Goal: Task Accomplishment & Management: Complete application form

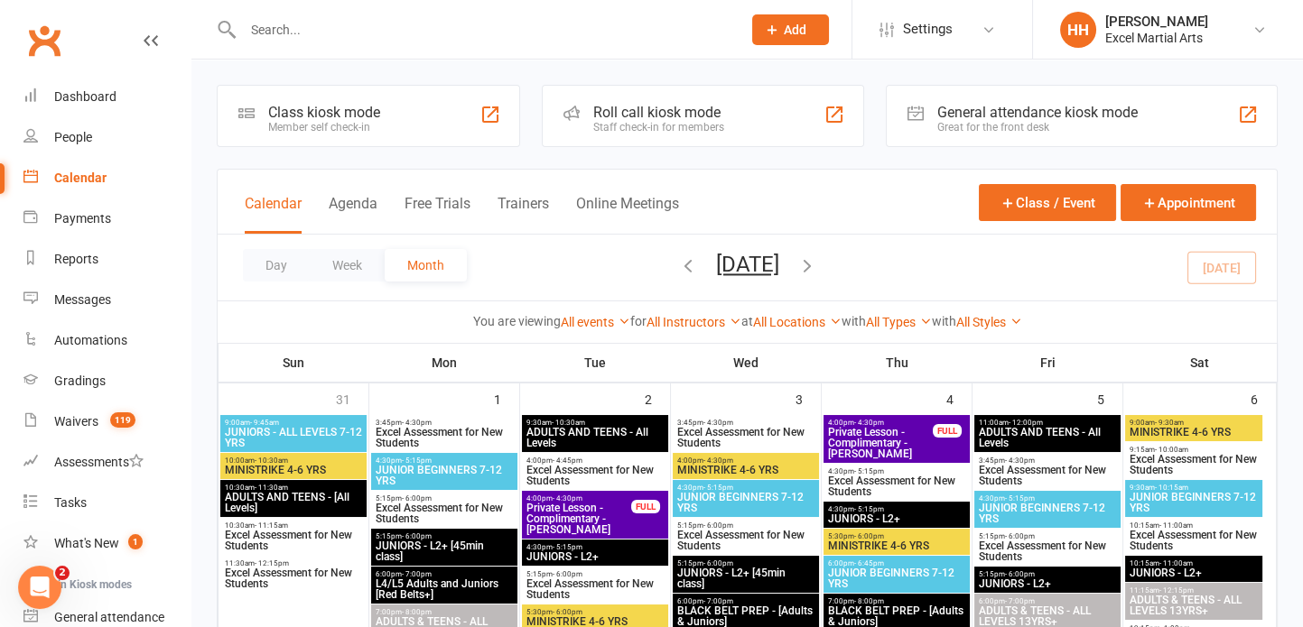
scroll to position [79, 0]
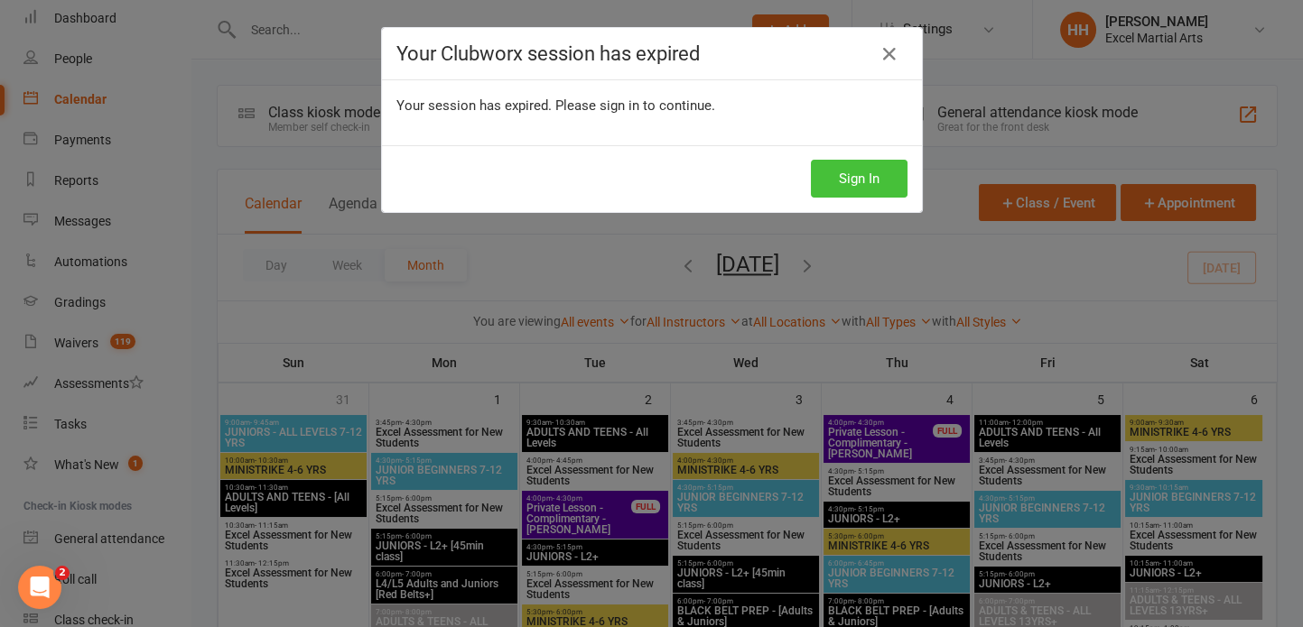
click at [855, 173] on button "Sign In" at bounding box center [859, 179] width 97 height 38
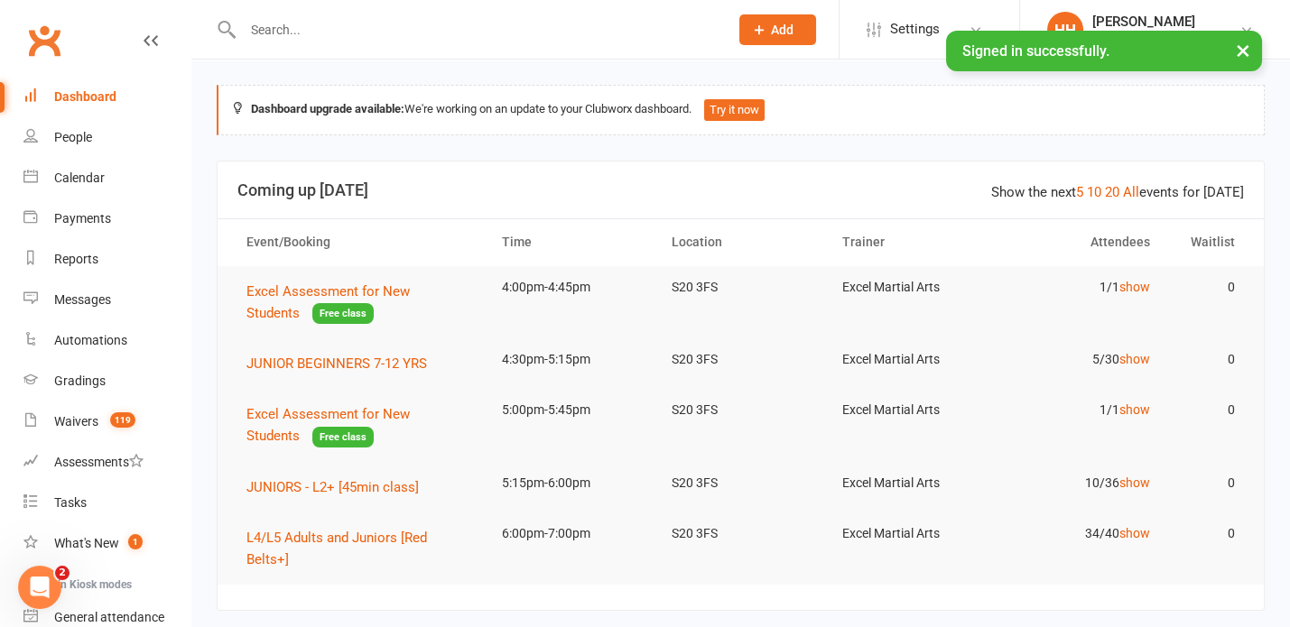
click at [263, 25] on input "text" at bounding box center [476, 29] width 478 height 25
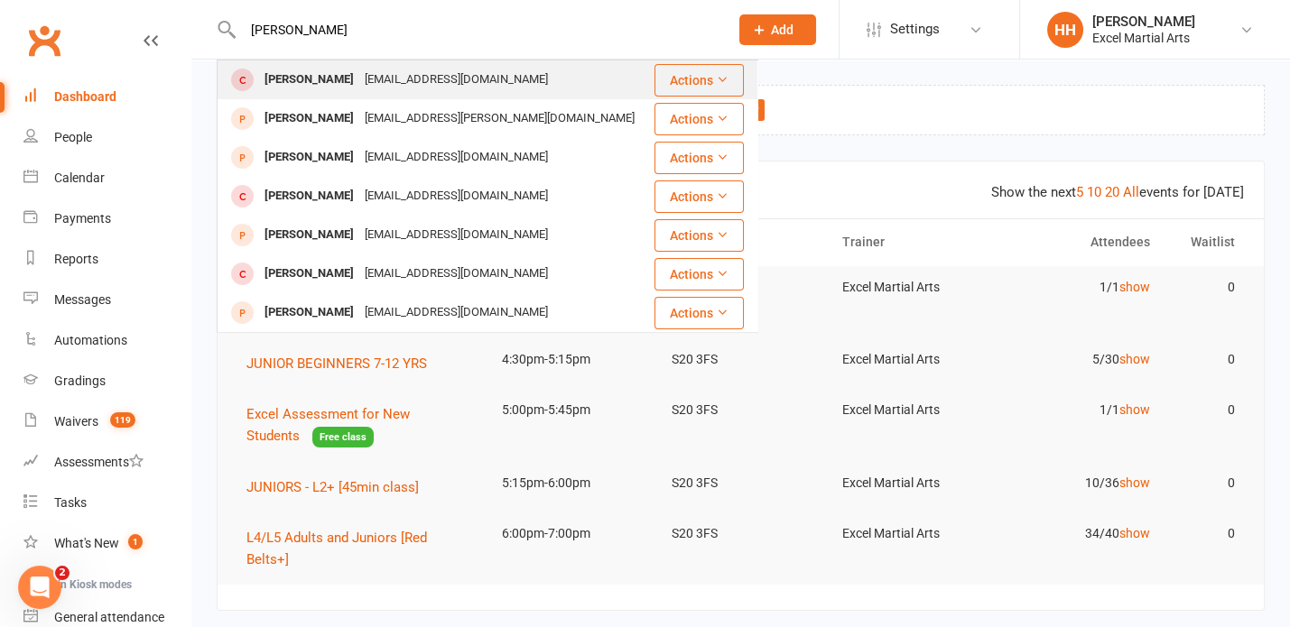
type input "[PERSON_NAME]"
click at [314, 74] on div "[PERSON_NAME]" at bounding box center [309, 80] width 100 height 26
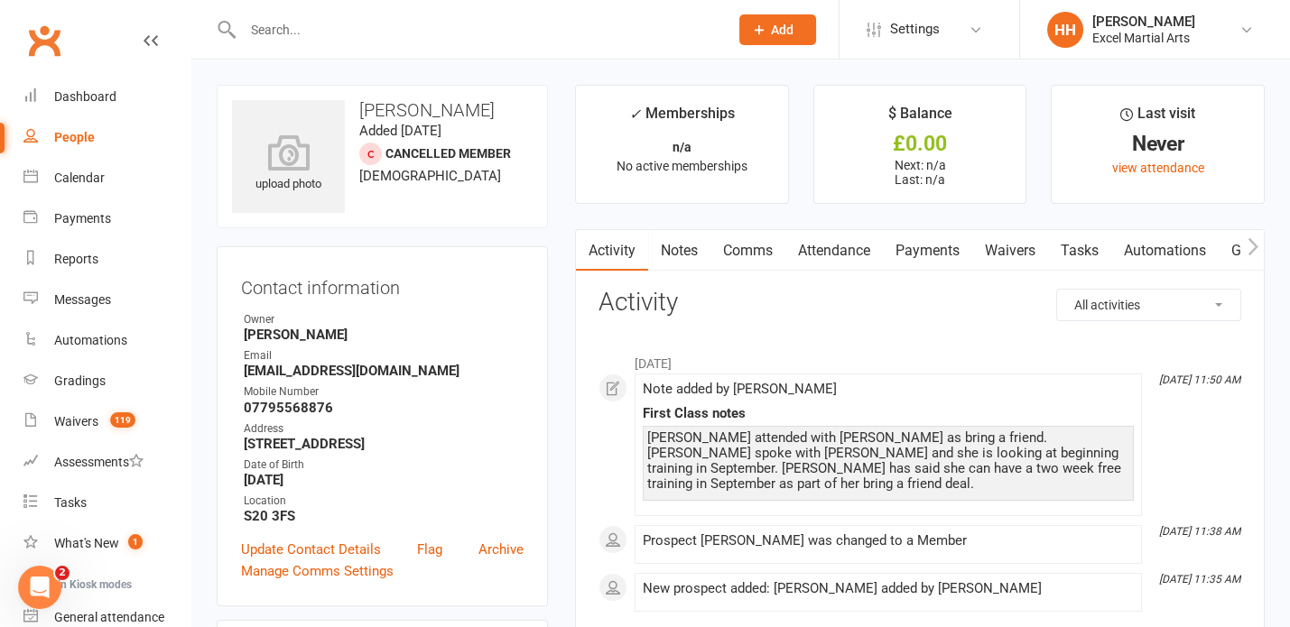
click at [255, 31] on input "text" at bounding box center [476, 29] width 478 height 25
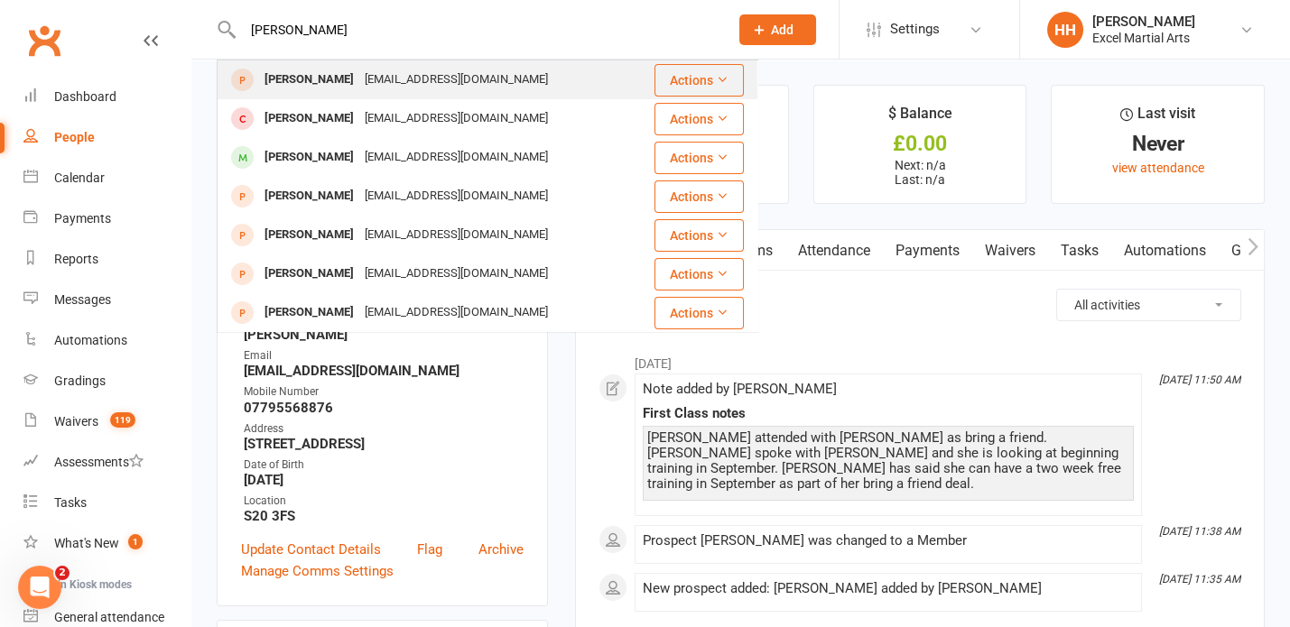
type input "[PERSON_NAME]"
click at [309, 76] on div "[PERSON_NAME]" at bounding box center [309, 80] width 100 height 26
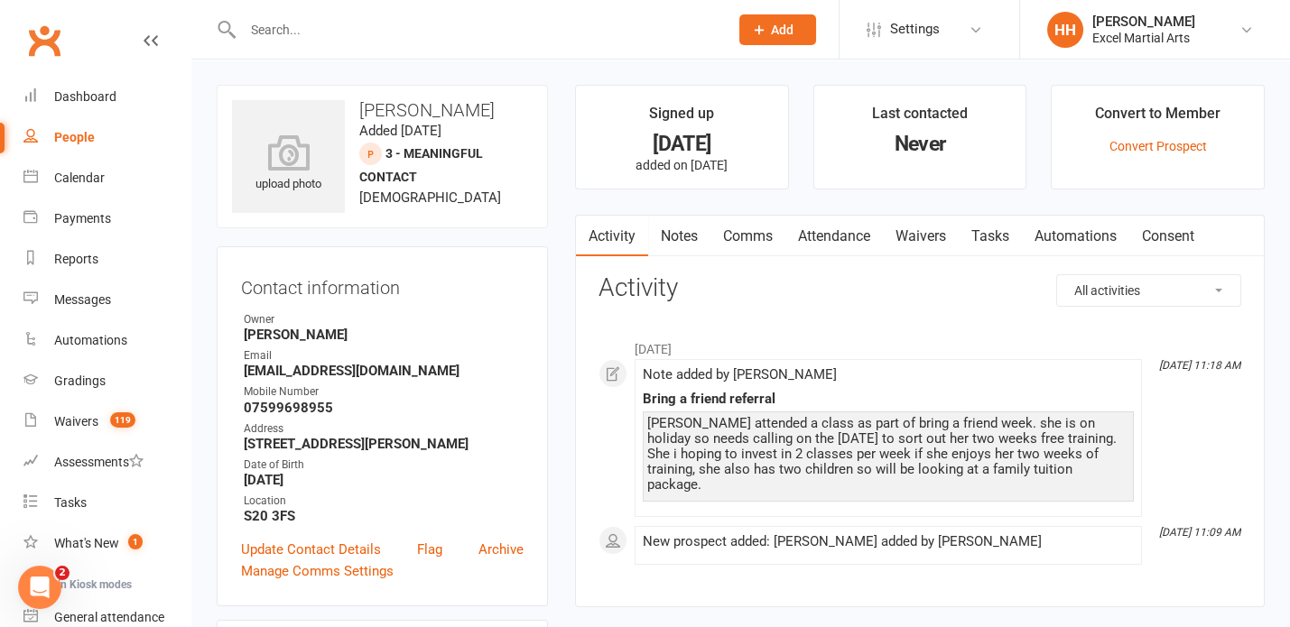
click at [283, 29] on input "text" at bounding box center [476, 29] width 478 height 25
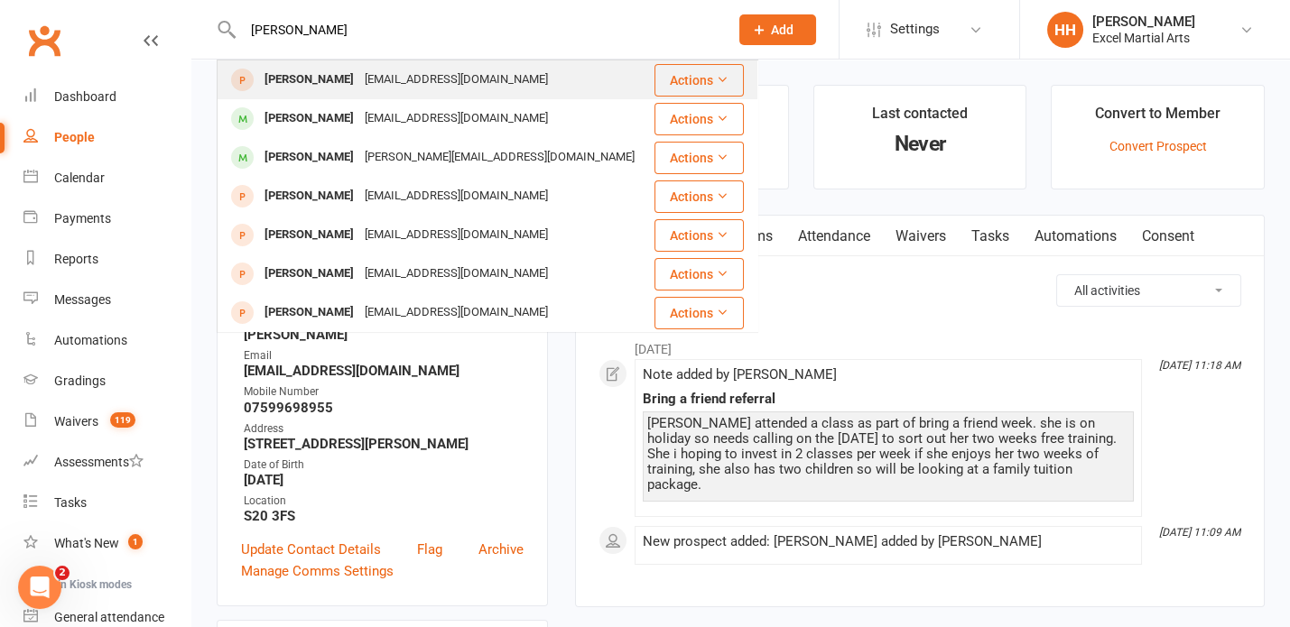
type input "[PERSON_NAME]"
click at [315, 76] on div "[PERSON_NAME]" at bounding box center [309, 80] width 100 height 26
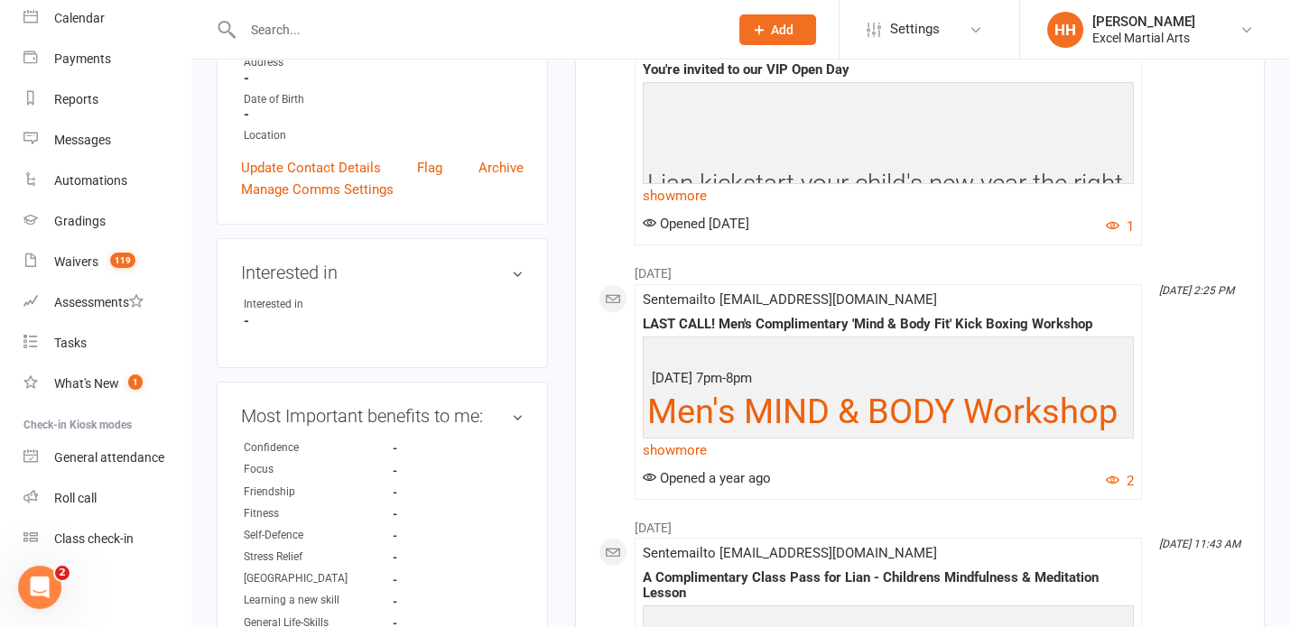
scroll to position [328, 0]
click at [277, 41] on input "text" at bounding box center [476, 29] width 478 height 25
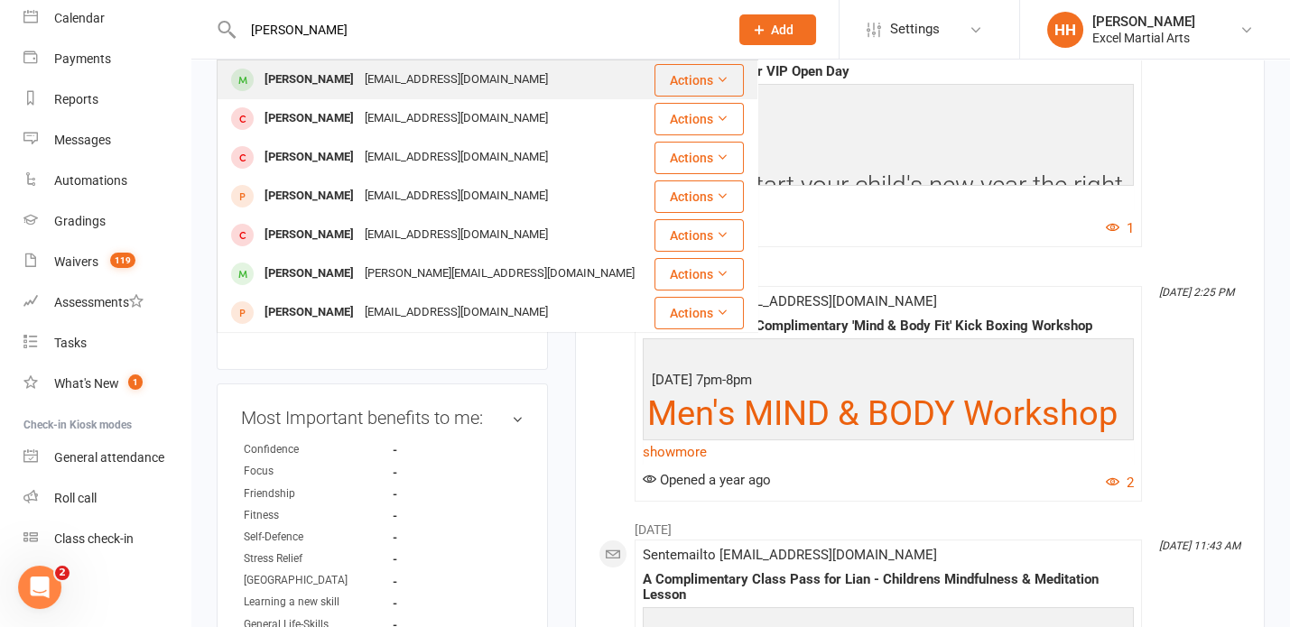
type input "[PERSON_NAME]"
click at [321, 80] on div "[PERSON_NAME]" at bounding box center [309, 80] width 100 height 26
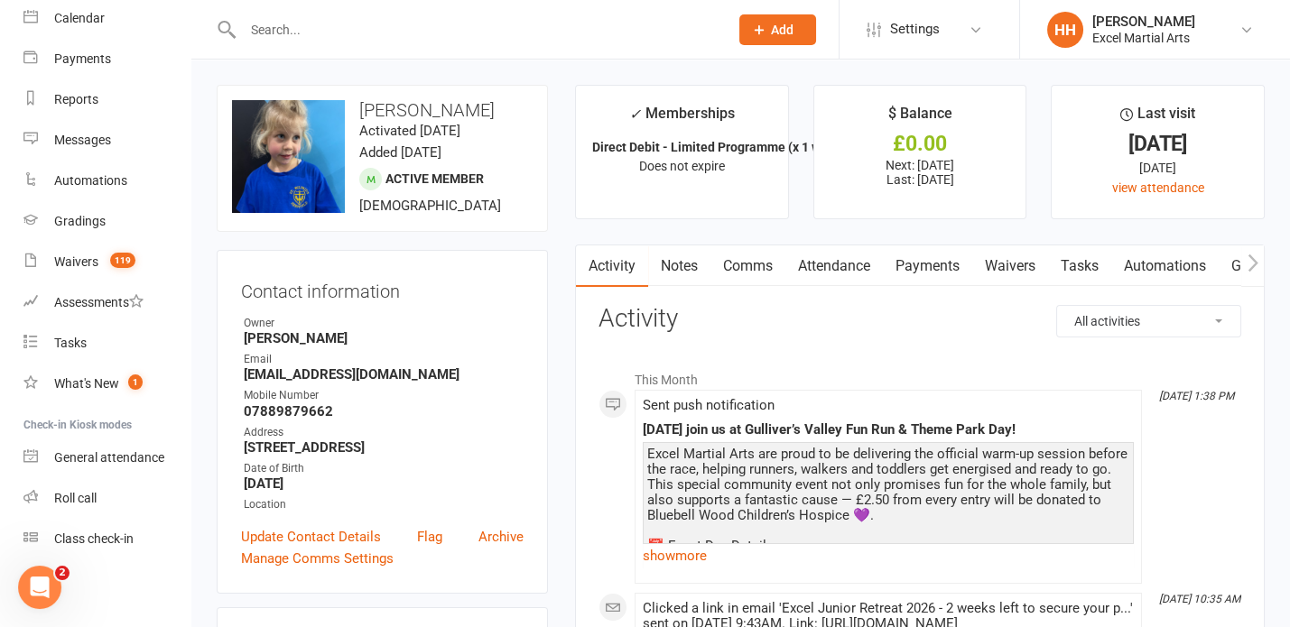
click at [918, 267] on link "Payments" at bounding box center [927, 267] width 89 height 42
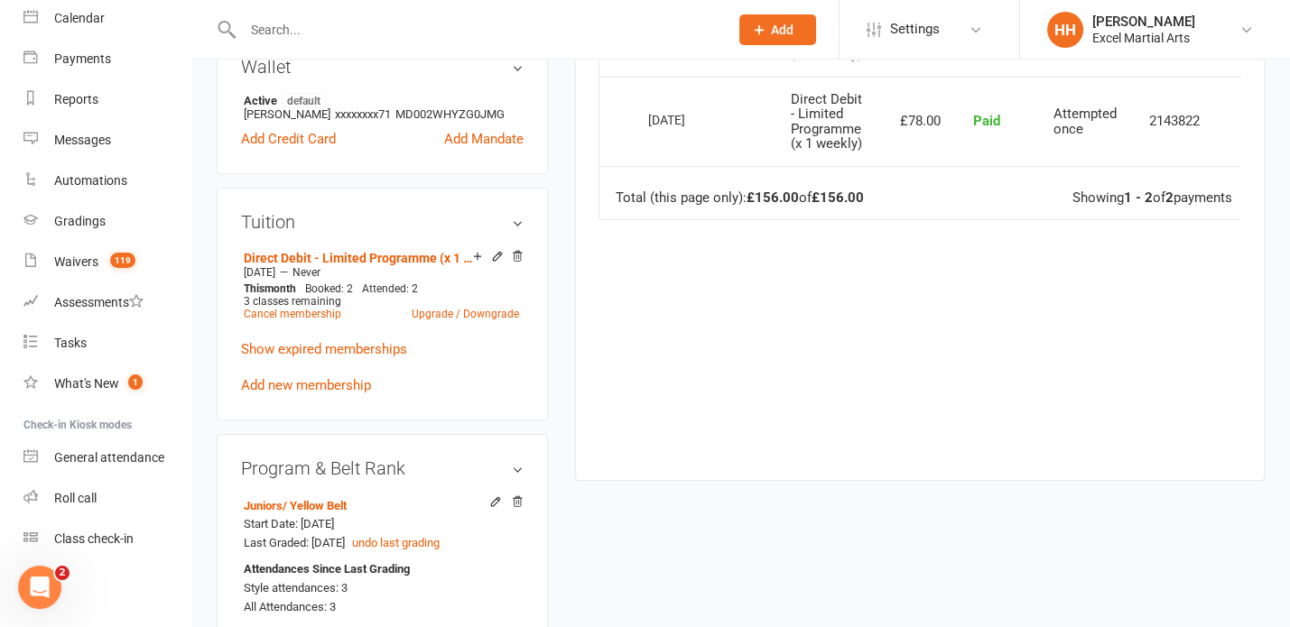
scroll to position [574, 0]
click at [340, 395] on link "Add new membership" at bounding box center [306, 386] width 130 height 16
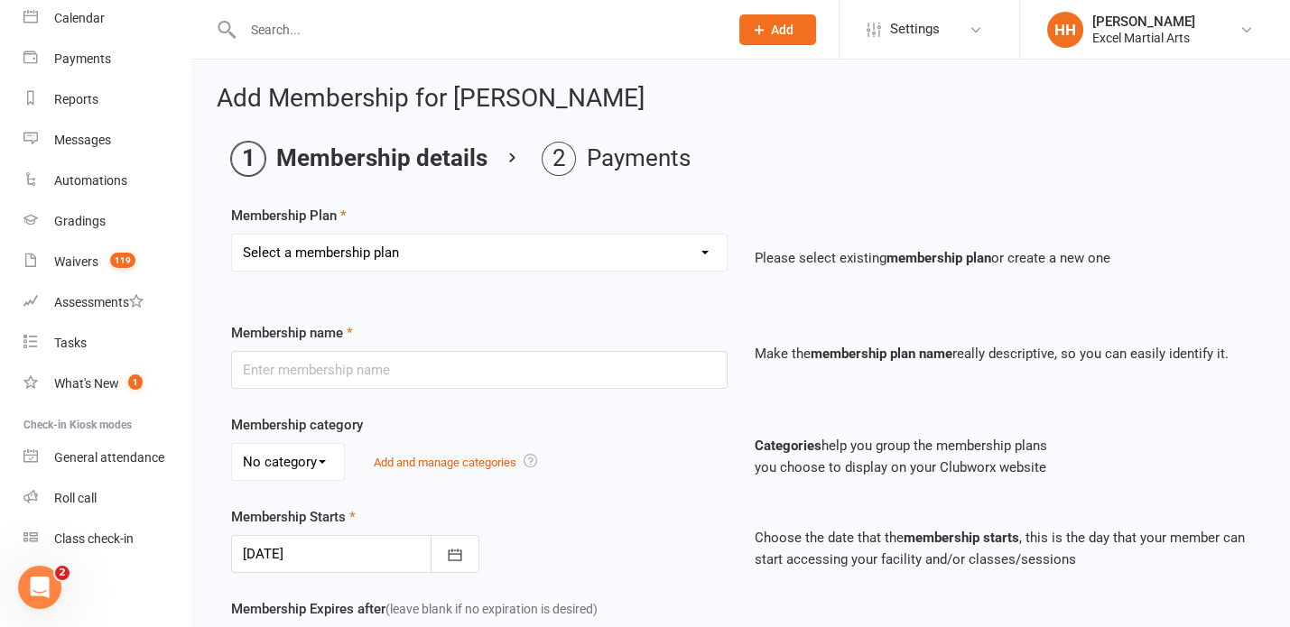
click at [709, 249] on select "Select a membership plan Month to Month Limited Tuition [x 1 weekly] Month to M…" at bounding box center [479, 253] width 495 height 36
select select "8"
click at [232, 235] on select "Select a membership plan Month to Month Limited Tuition [x 1 weekly] Month to M…" at bounding box center [479, 253] width 495 height 36
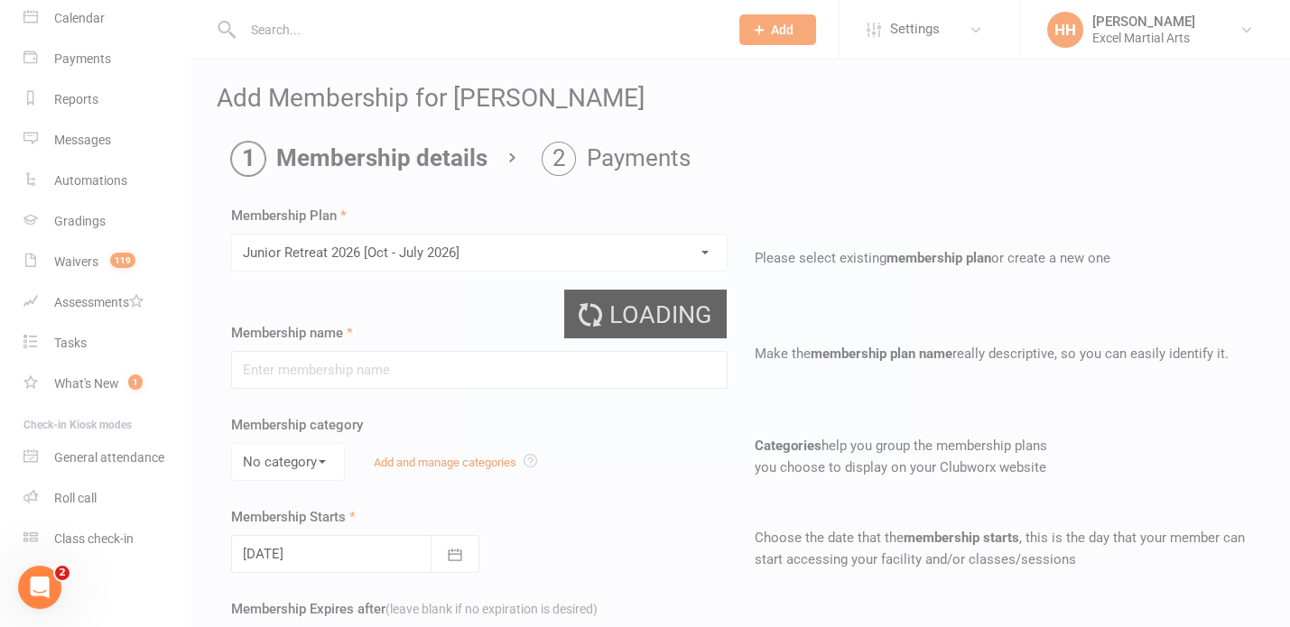
type input "Junior Retreat 2026 [[DATE] - [DATE]]"
select select "2"
type input "0"
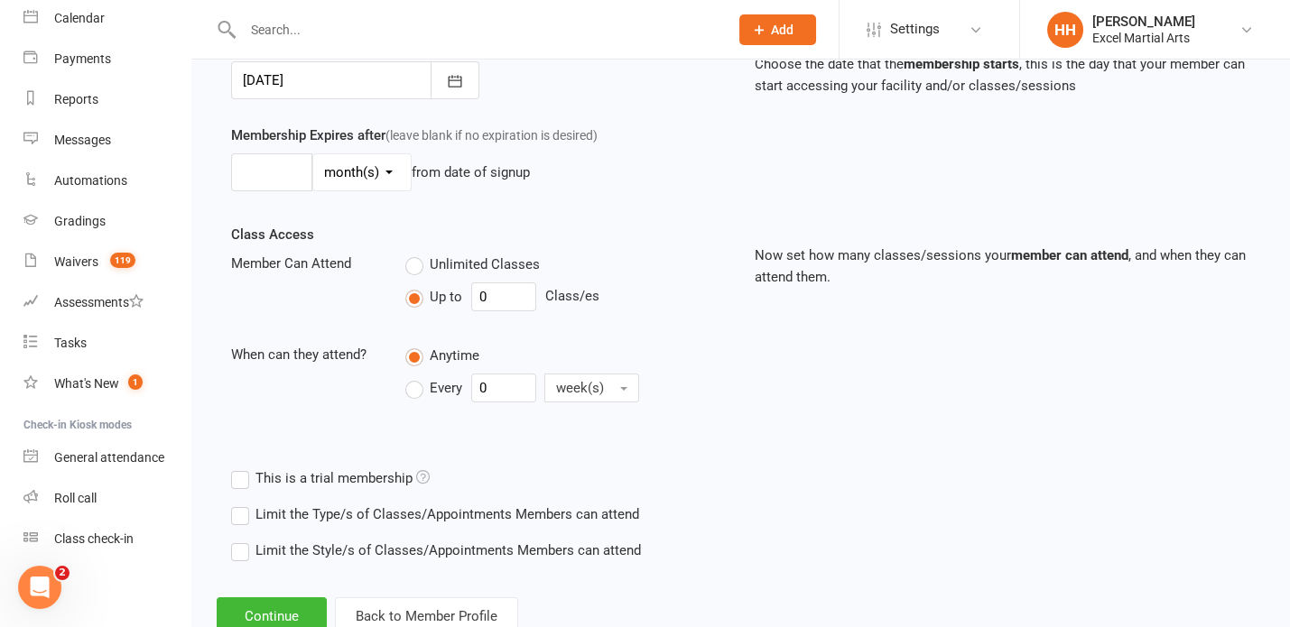
scroll to position [529, 0]
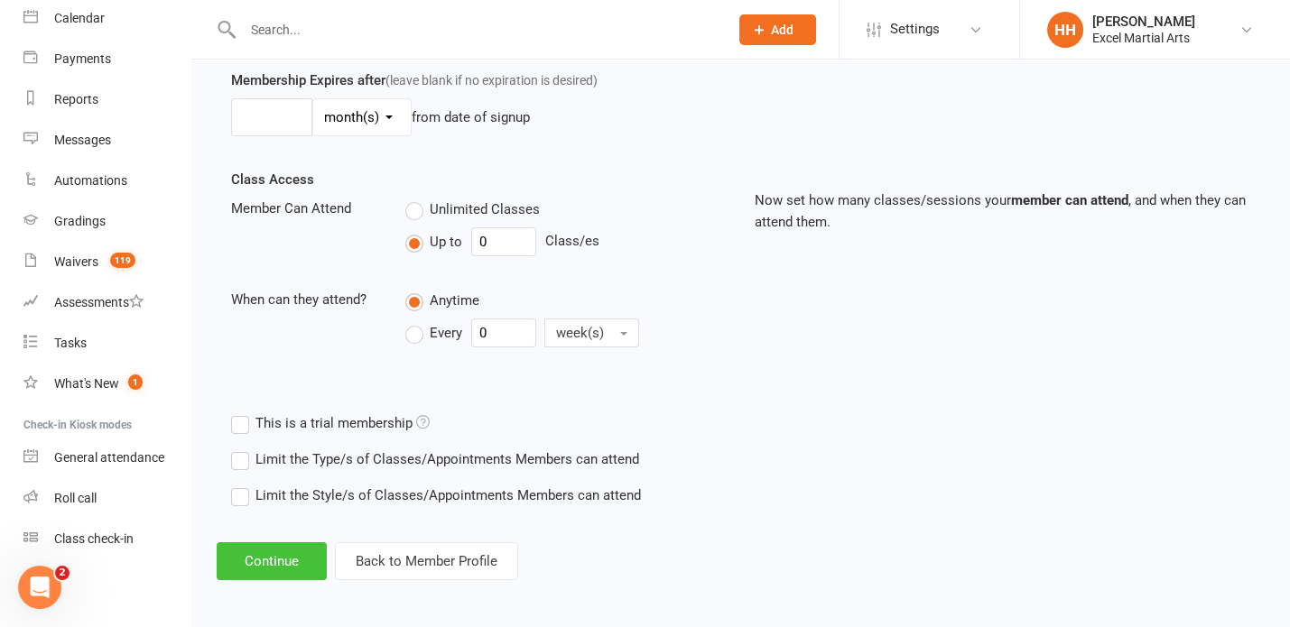
click at [266, 553] on button "Continue" at bounding box center [272, 562] width 110 height 38
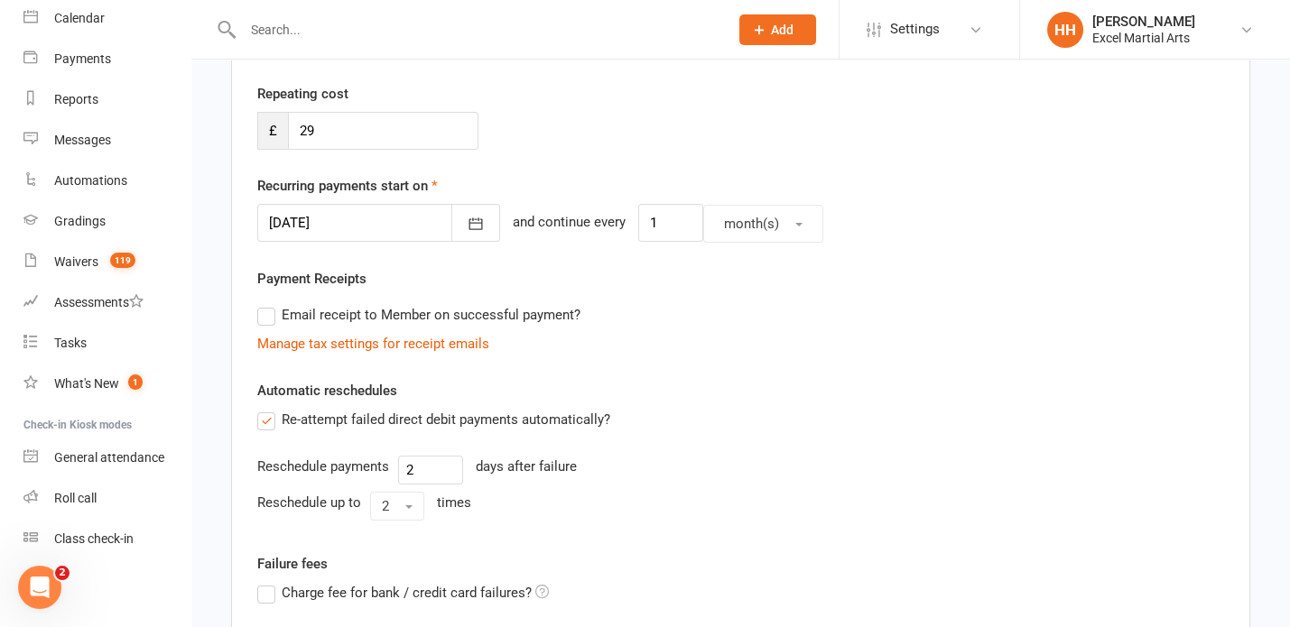
scroll to position [328, 0]
click at [469, 218] on icon "button" at bounding box center [476, 224] width 14 height 12
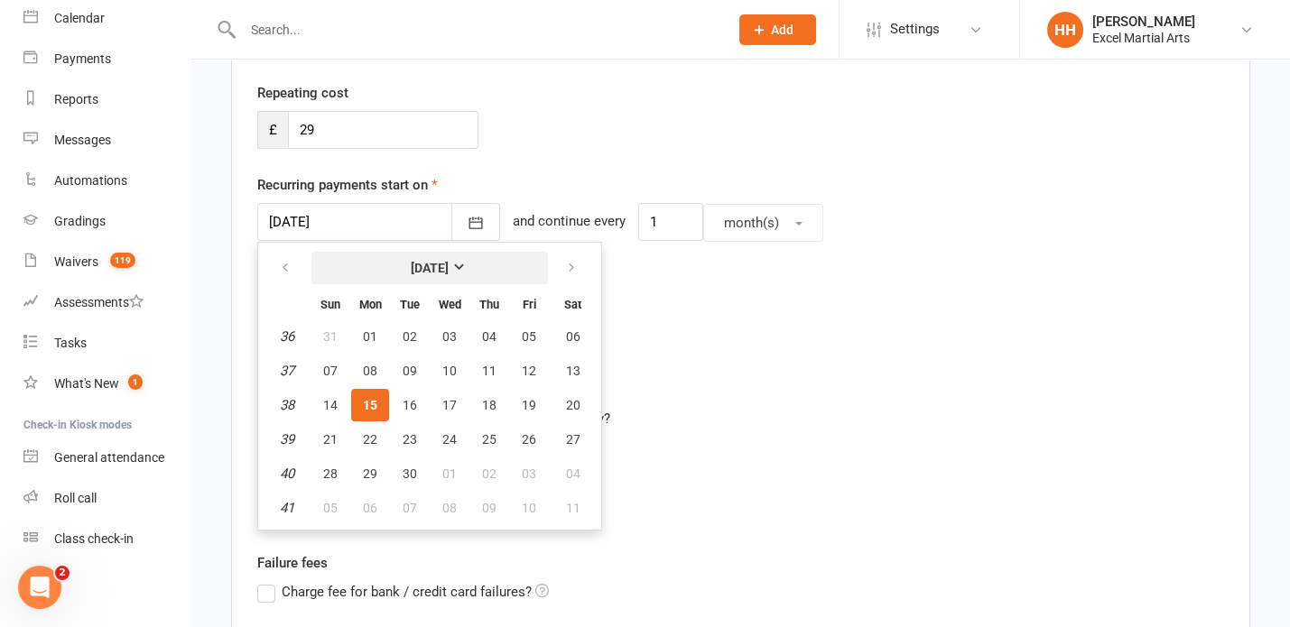
click at [449, 261] on strong "[DATE]" at bounding box center [430, 268] width 38 height 14
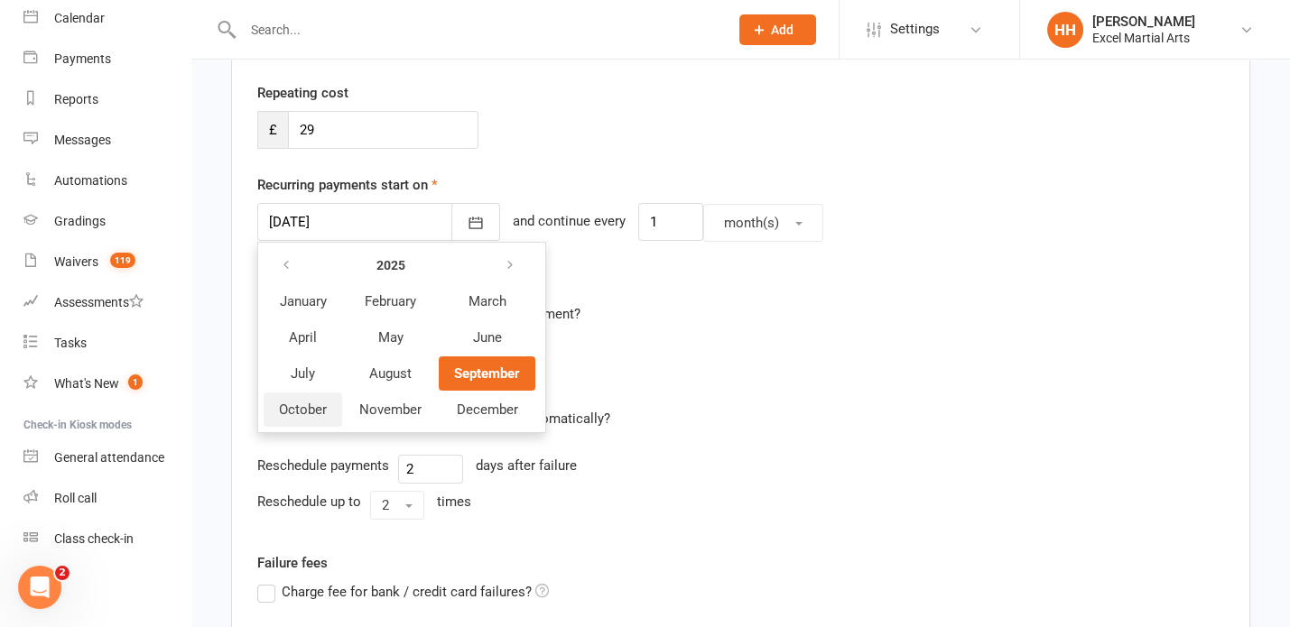
click at [302, 403] on span "October" at bounding box center [303, 410] width 48 height 16
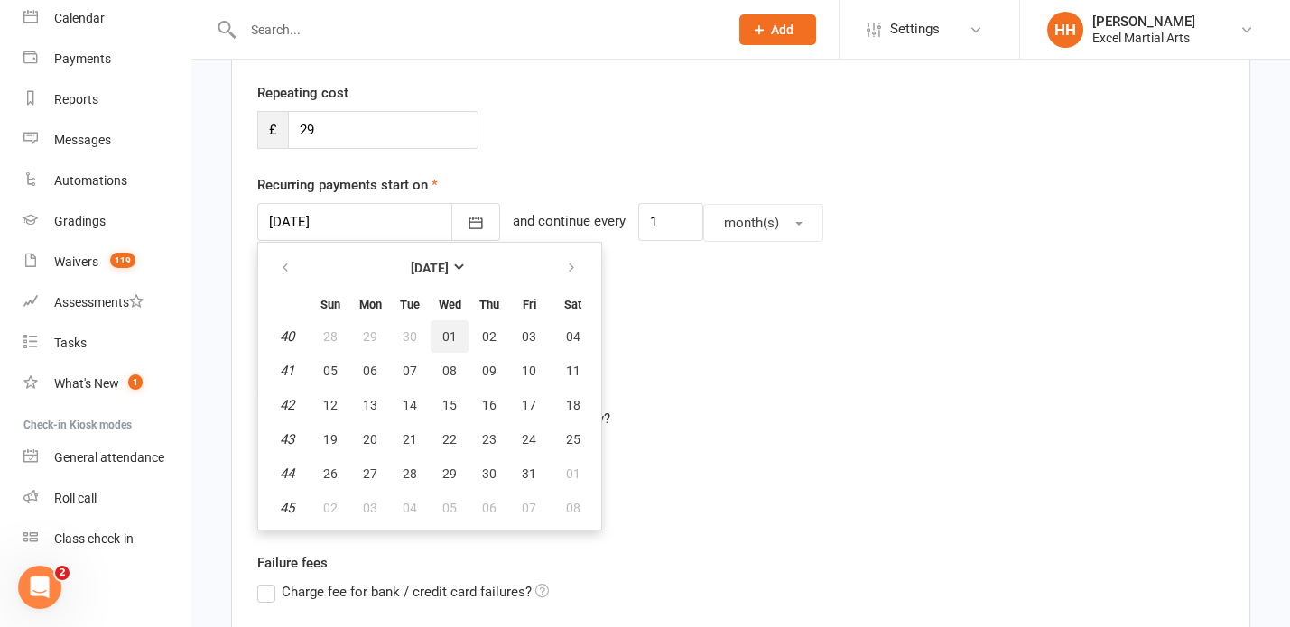
click at [448, 330] on span "01" at bounding box center [449, 337] width 14 height 14
type input "[DATE]"
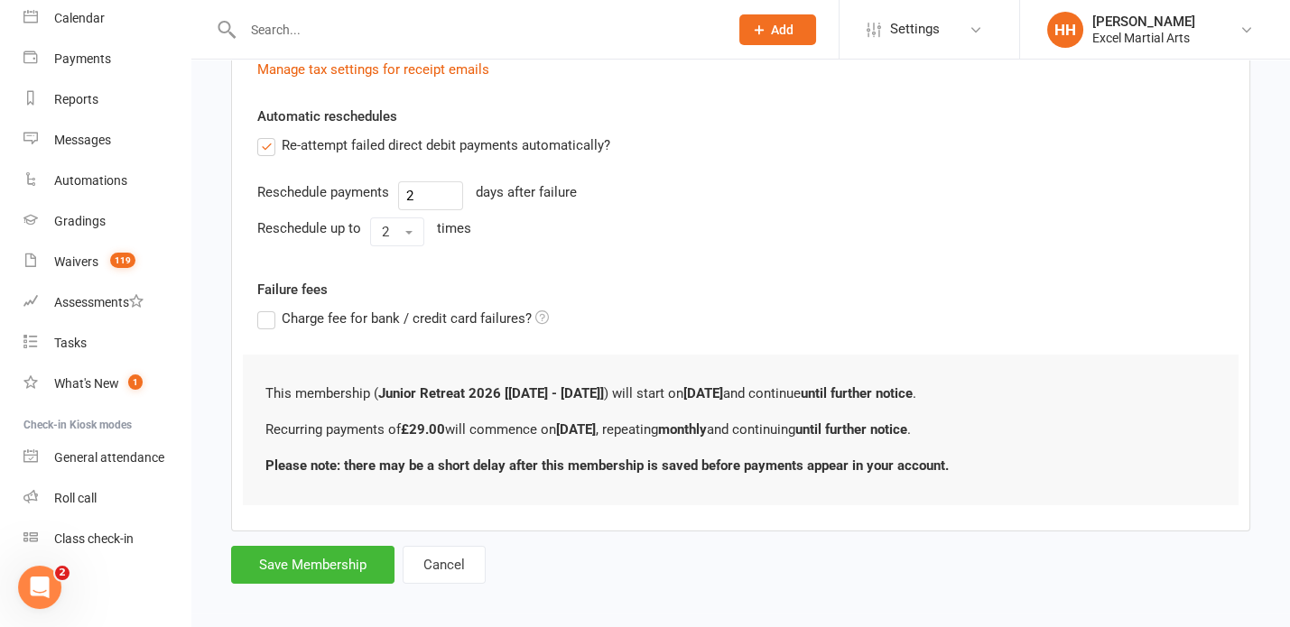
scroll to position [609, 0]
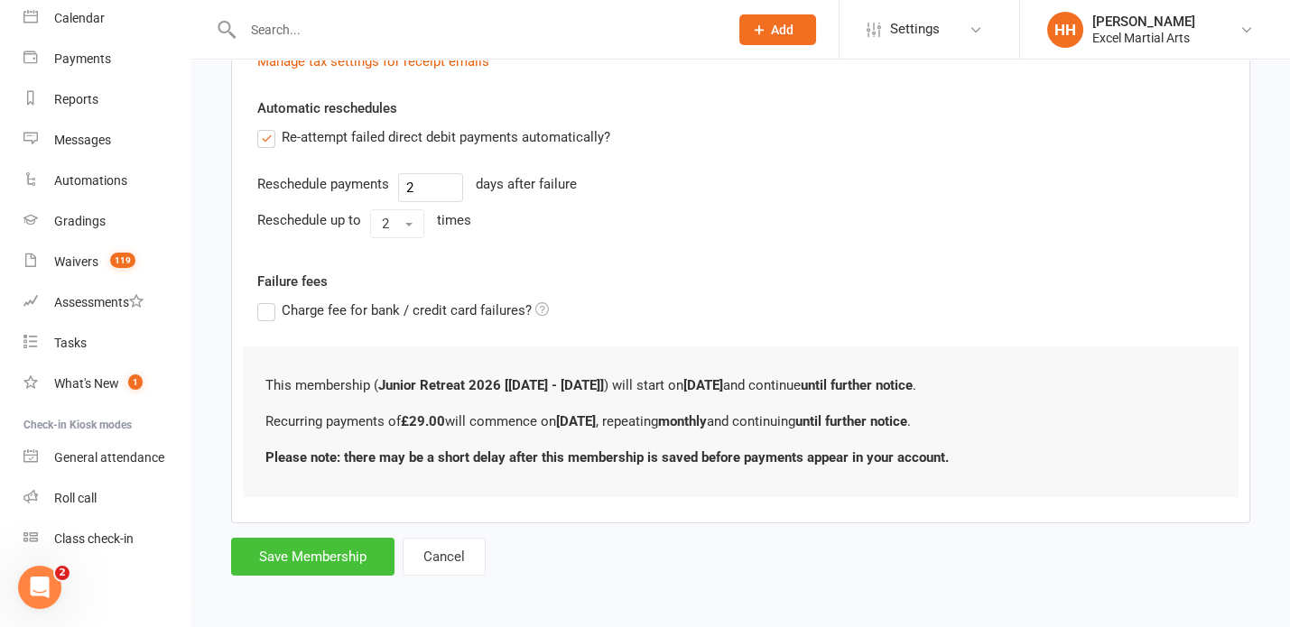
click at [302, 556] on button "Save Membership" at bounding box center [312, 557] width 163 height 38
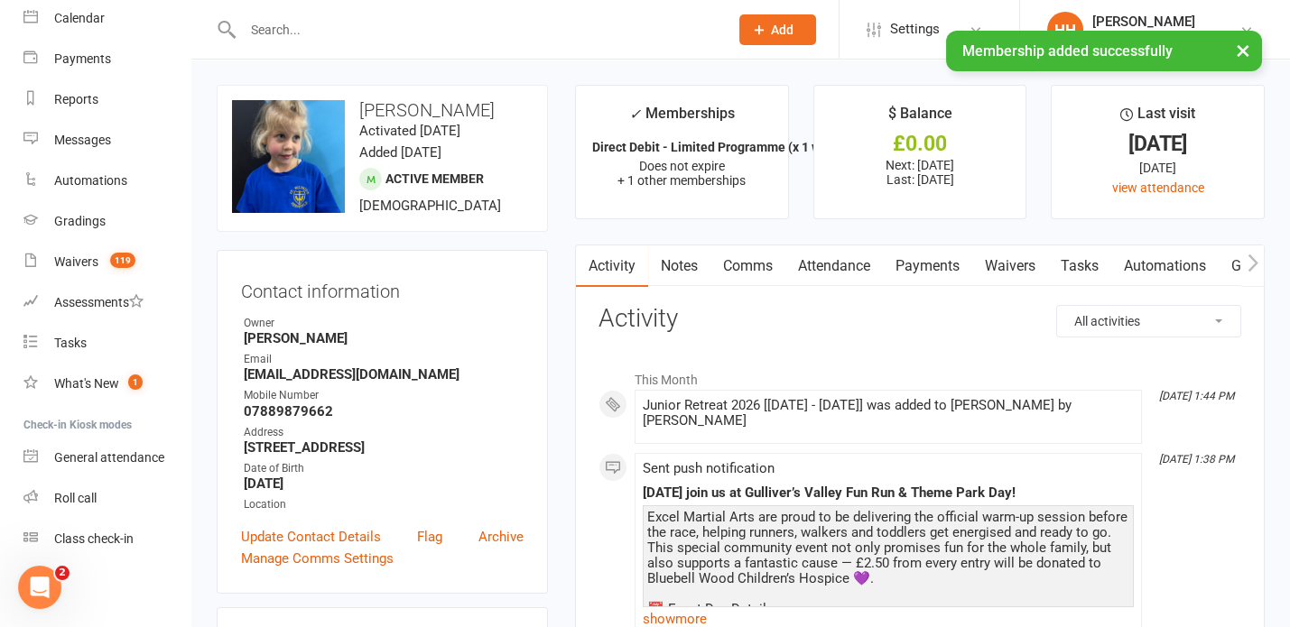
click at [936, 265] on link "Payments" at bounding box center [927, 267] width 89 height 42
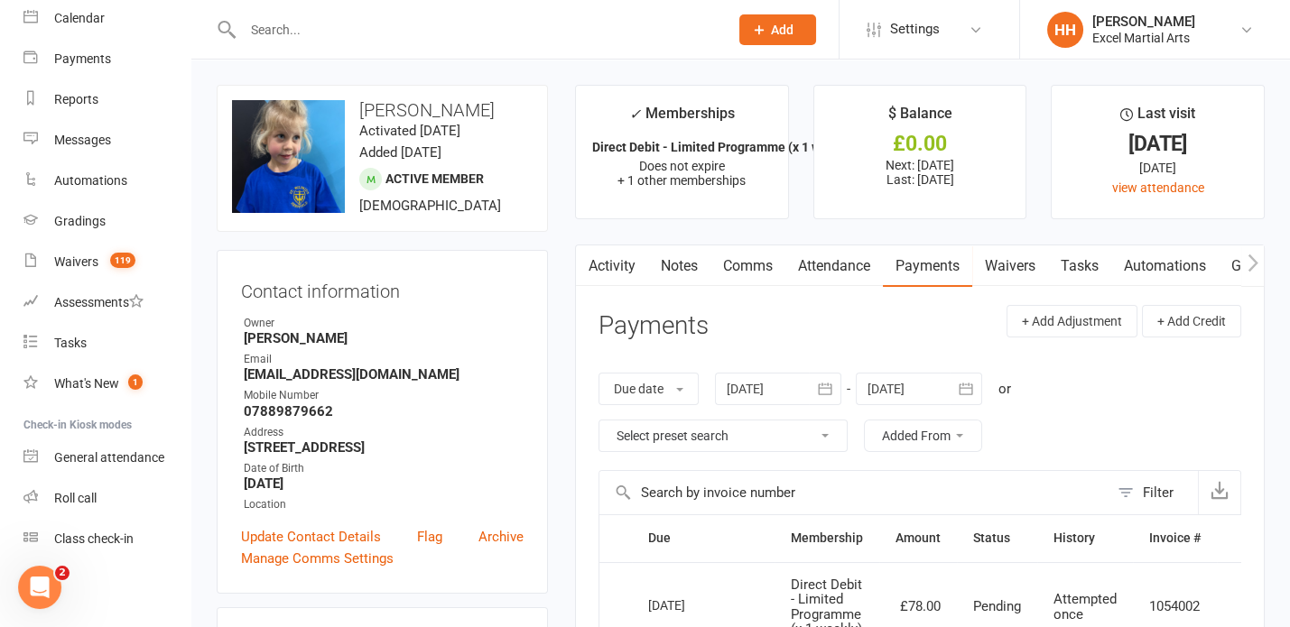
click at [969, 385] on icon "button" at bounding box center [966, 389] width 18 height 18
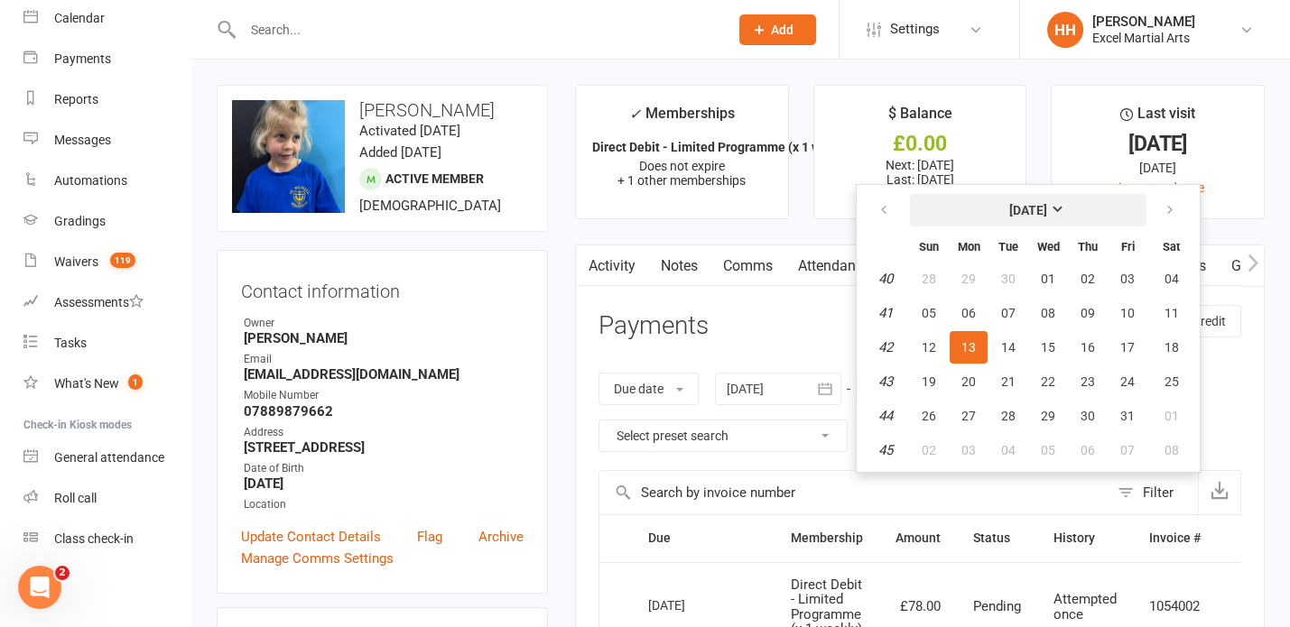
click at [1047, 203] on strong "[DATE]" at bounding box center [1028, 210] width 38 height 14
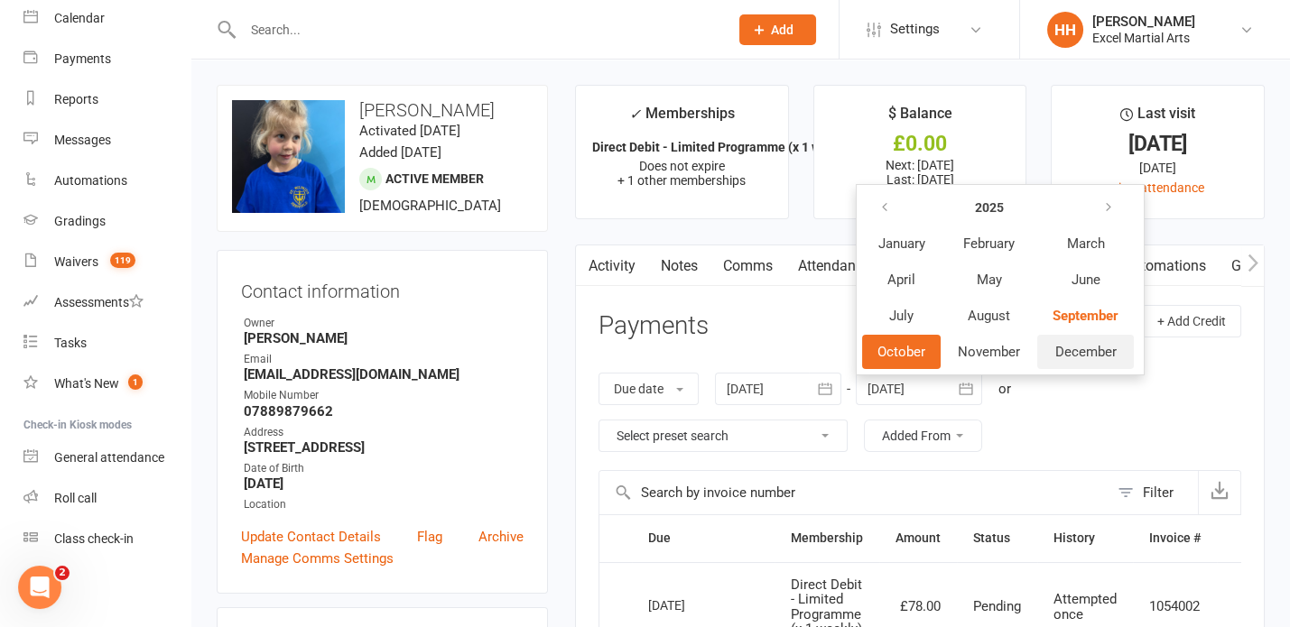
click at [1063, 344] on span "December" at bounding box center [1085, 352] width 61 height 16
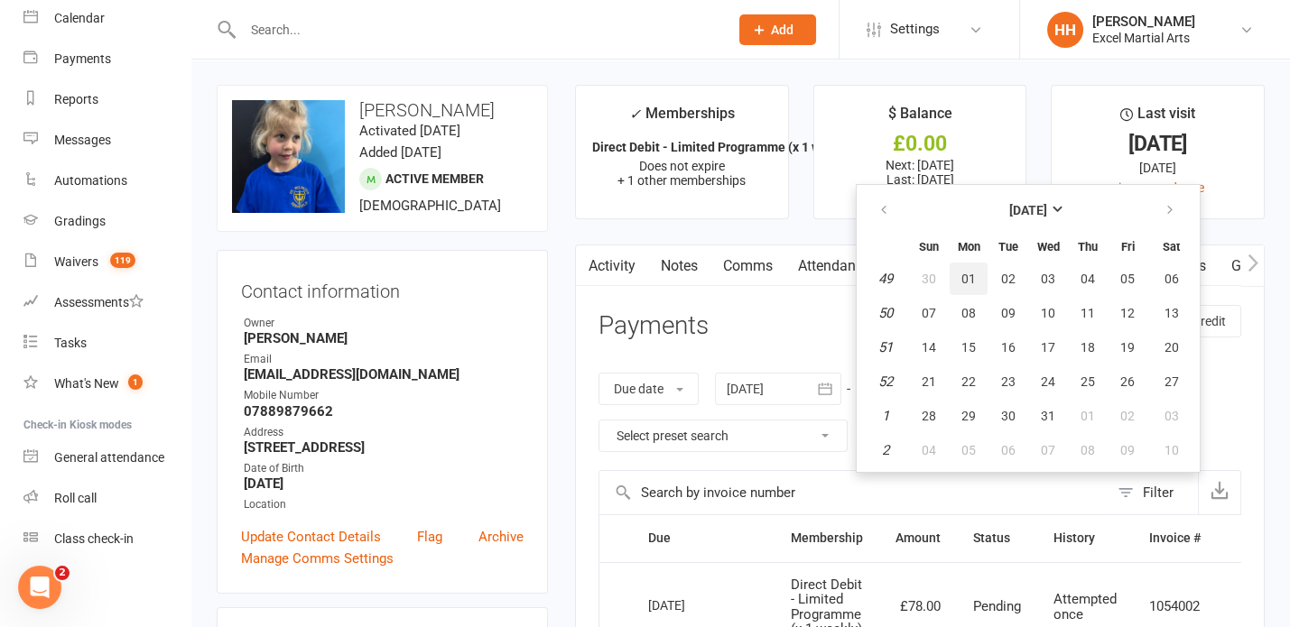
click at [972, 274] on span "01" at bounding box center [968, 279] width 14 height 14
type input "[DATE]"
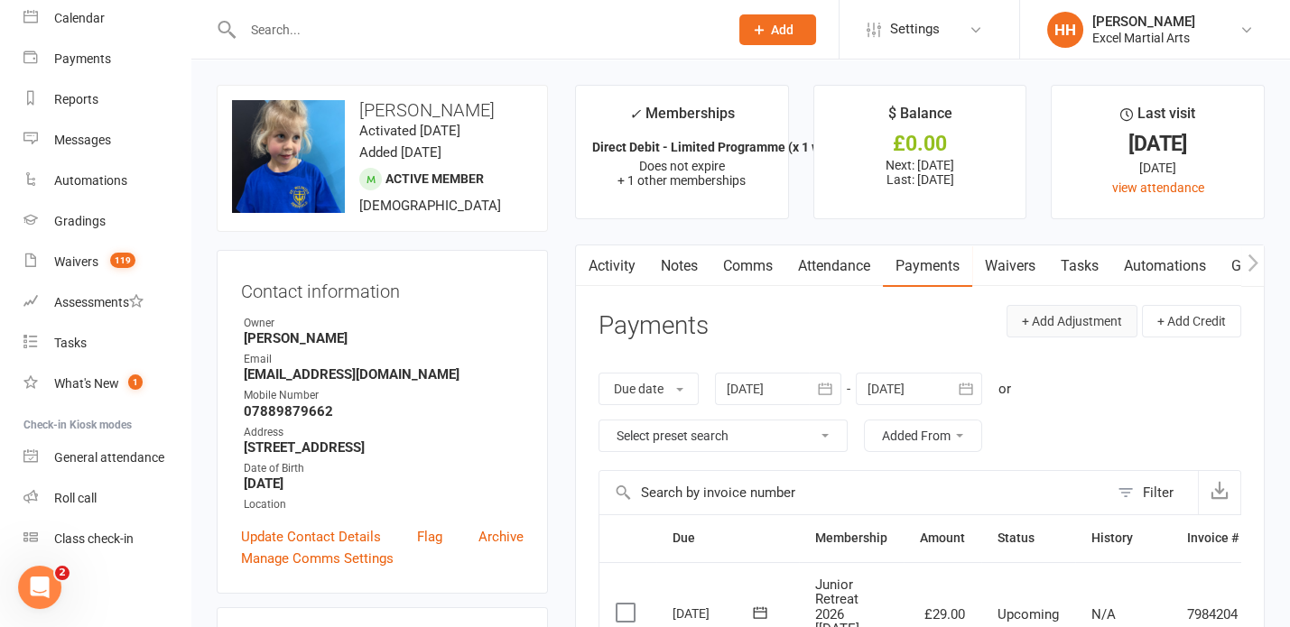
click at [1028, 316] on button "+ Add Adjustment" at bounding box center [1072, 321] width 131 height 32
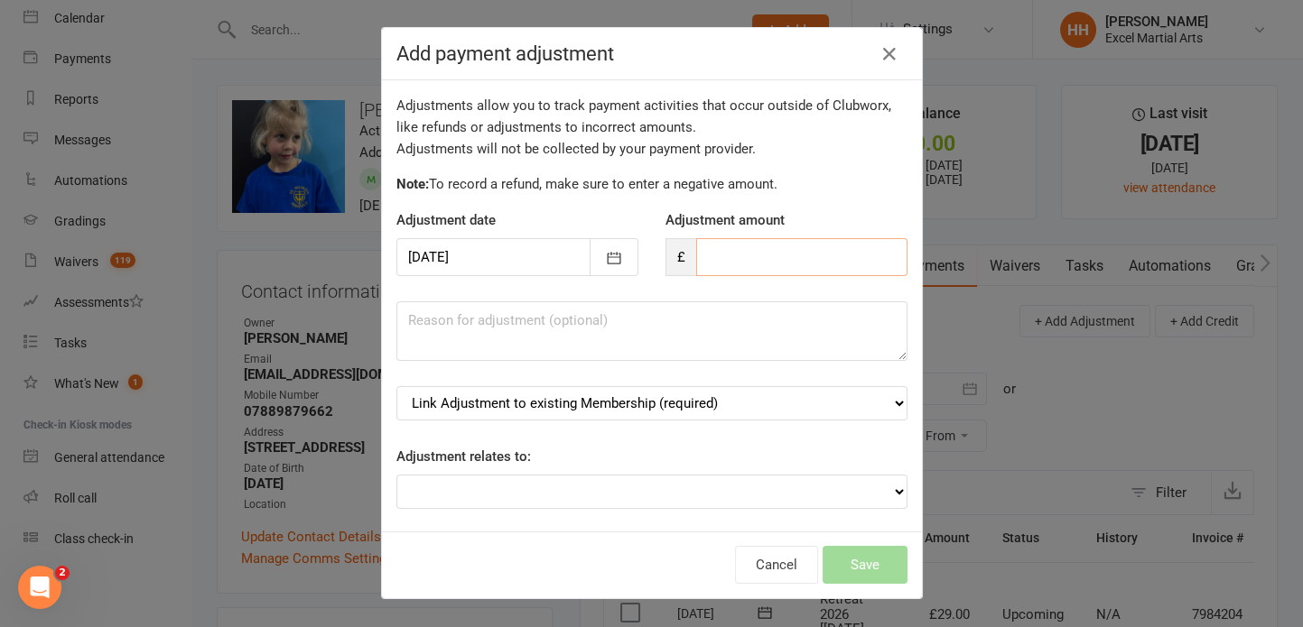
click at [717, 261] on input "number" at bounding box center [801, 257] width 211 height 38
type input "79.00"
click at [880, 402] on select "Link Adjustment to existing Membership (required) Junior Retreat 2026 [[DATE] -…" at bounding box center [651, 403] width 511 height 34
select select "0"
click at [396, 386] on select "Link Adjustment to existing Membership (required) Junior Retreat 2026 [[DATE] -…" at bounding box center [651, 403] width 511 height 34
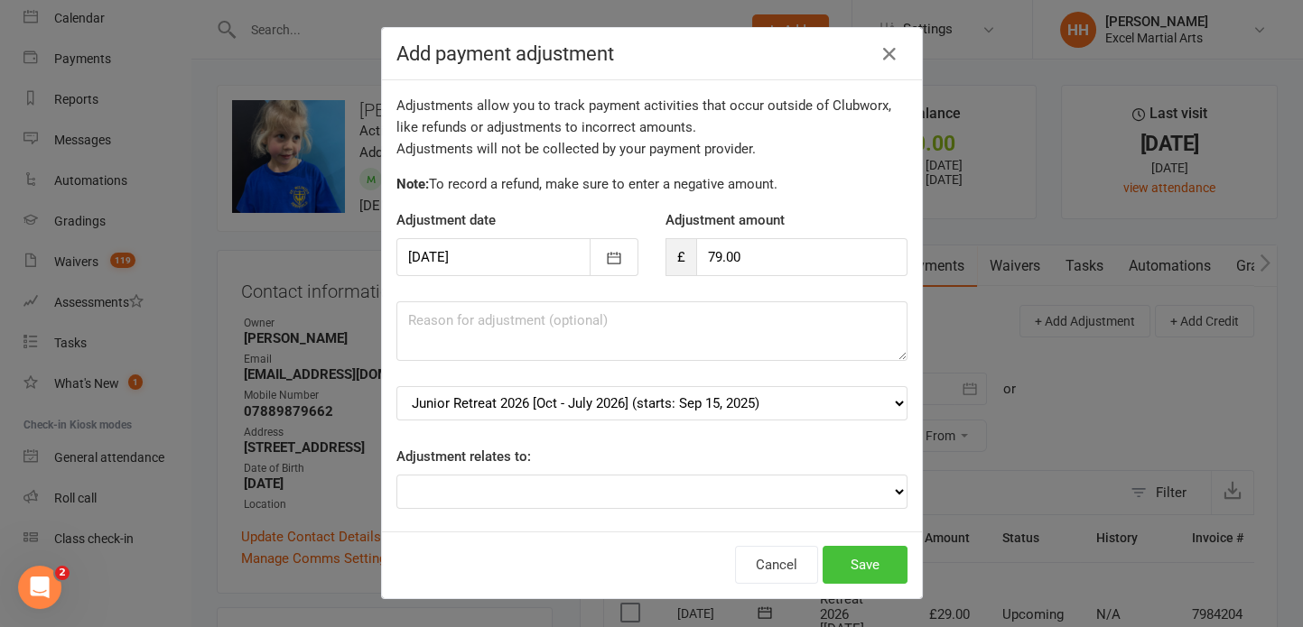
click at [865, 565] on button "Save" at bounding box center [864, 565] width 85 height 38
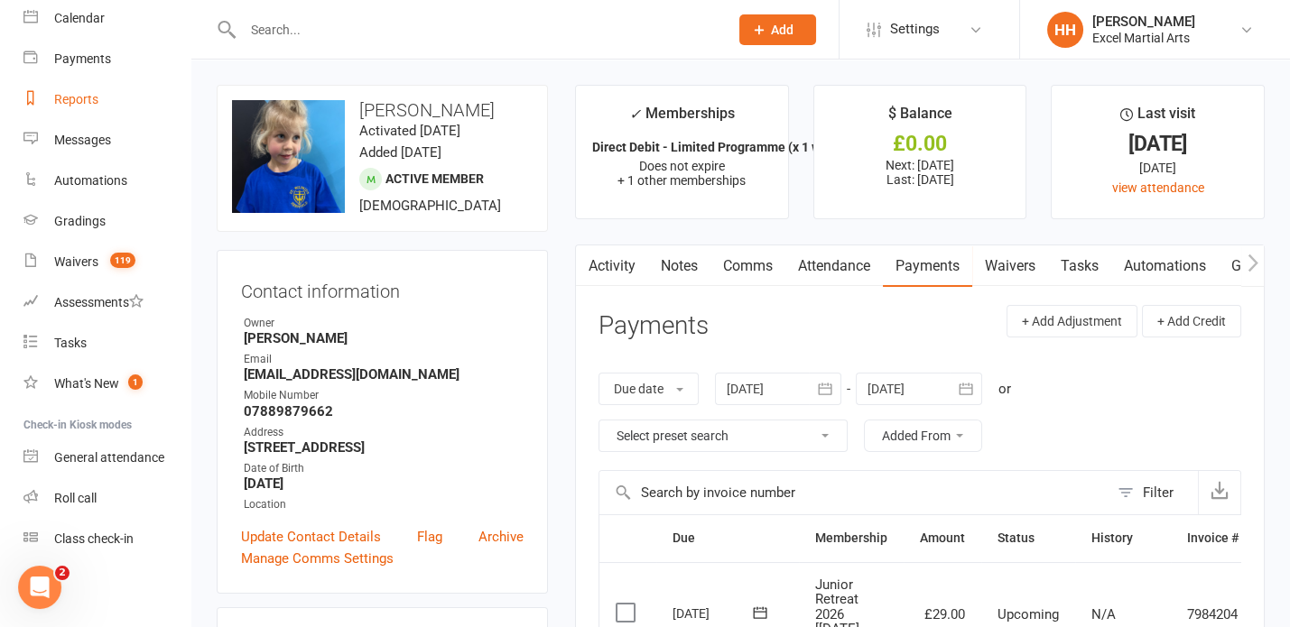
drag, startPoint x: 223, startPoint y: 70, endPoint x: 171, endPoint y: 85, distance: 54.3
click at [170, 5] on header "Prospect Member Non-attending contact Class / event Appointment Grading event T…" at bounding box center [645, 5] width 1290 height 0
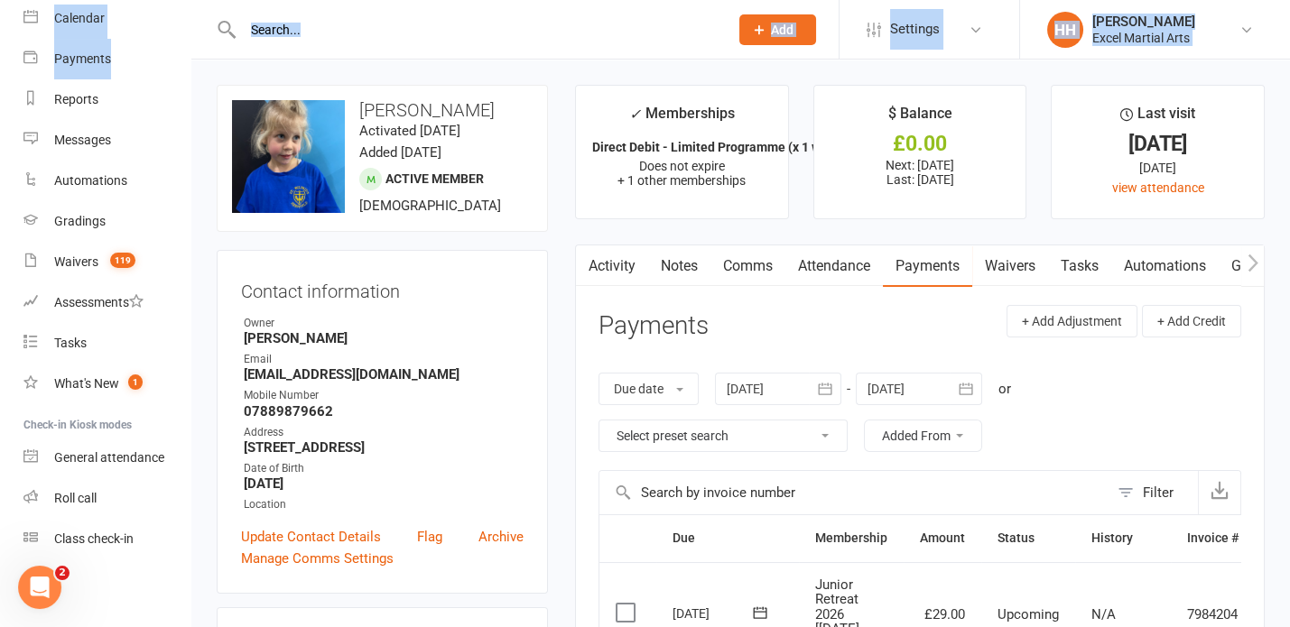
click at [356, 22] on input "text" at bounding box center [476, 29] width 478 height 25
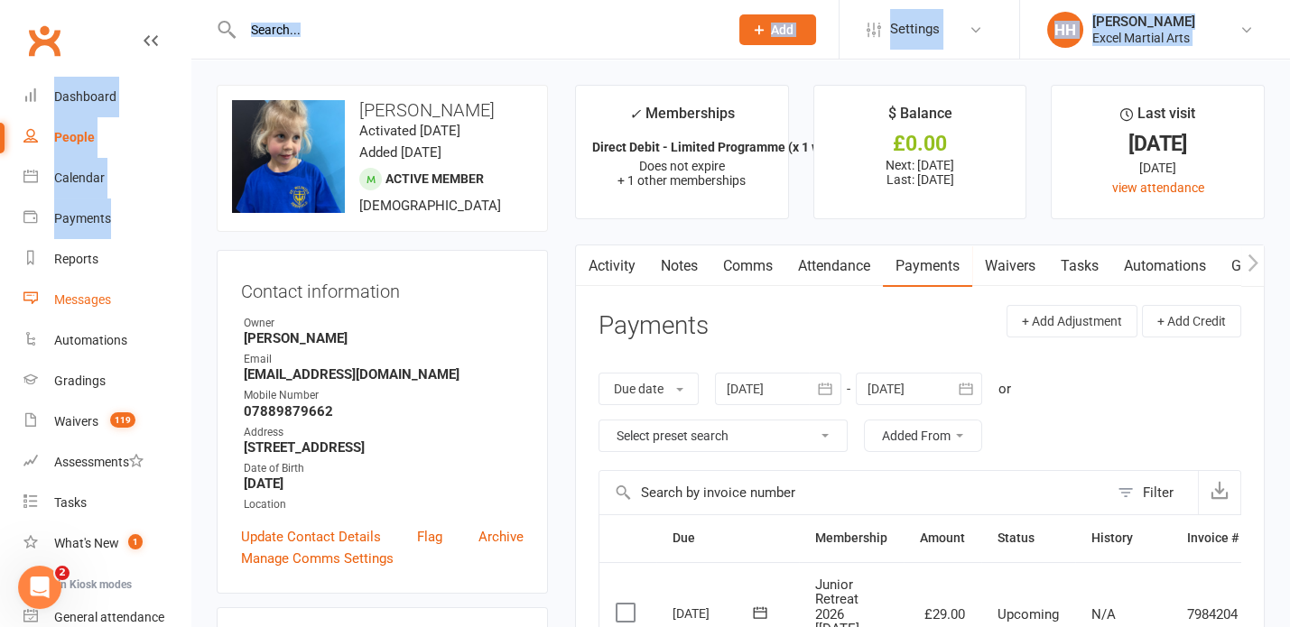
click at [153, 283] on link "Messages" at bounding box center [106, 300] width 167 height 41
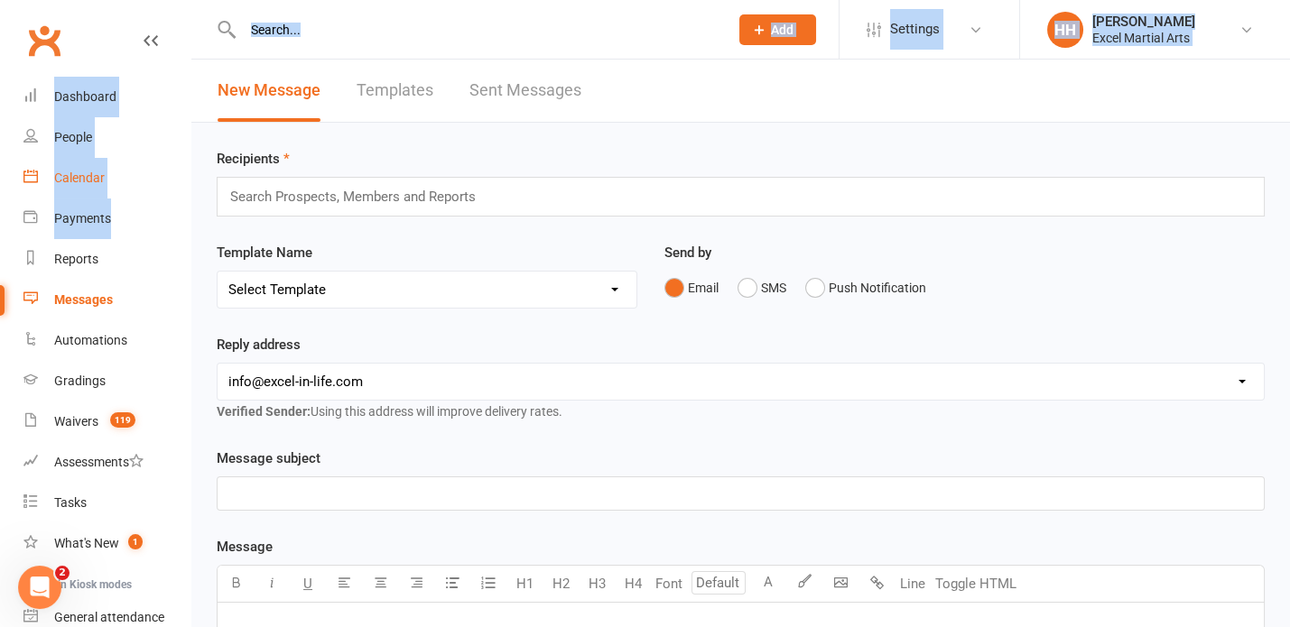
click at [75, 173] on div "Calendar" at bounding box center [79, 178] width 51 height 14
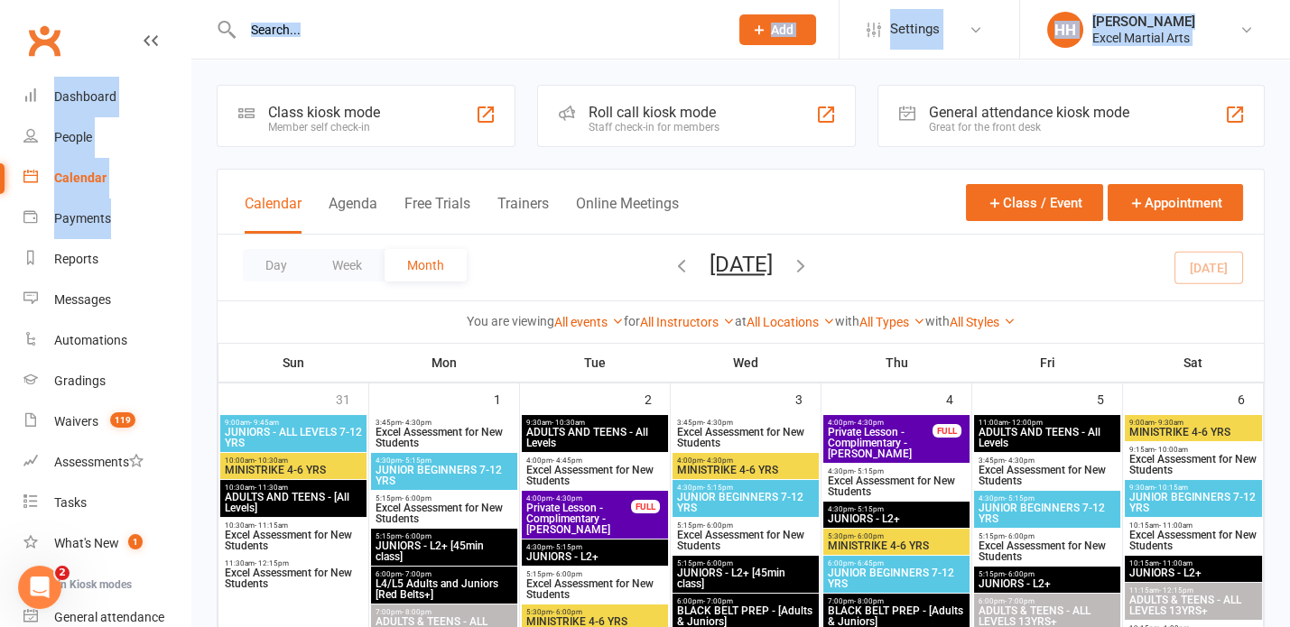
click at [1123, 344] on th "Sat" at bounding box center [1193, 363] width 141 height 38
click at [338, 34] on input "text" at bounding box center [476, 29] width 478 height 25
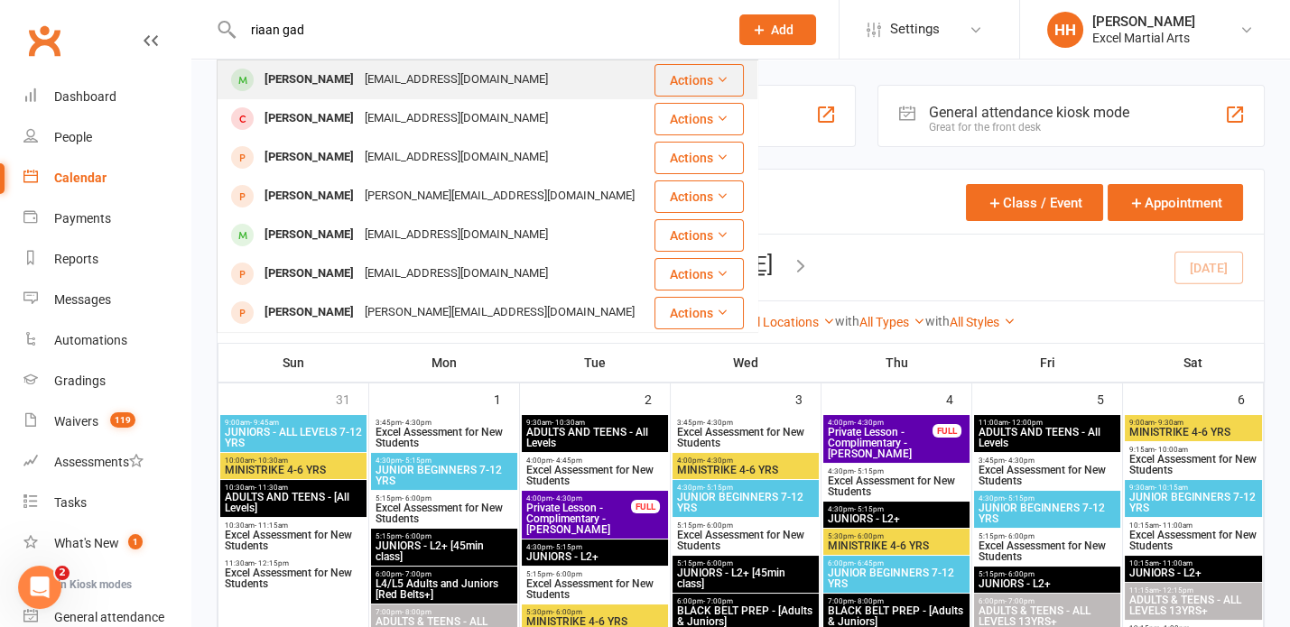
type input "riaan gad"
click at [311, 72] on div "[PERSON_NAME]" at bounding box center [309, 80] width 100 height 26
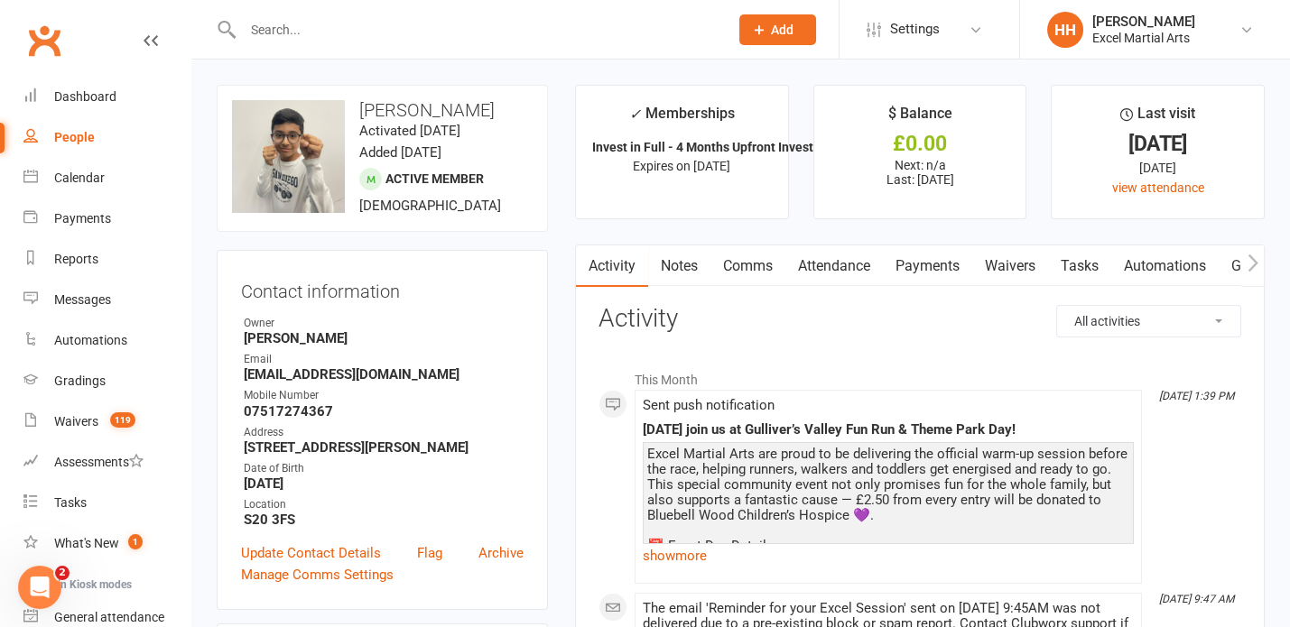
click at [253, 34] on input "text" at bounding box center [476, 29] width 478 height 25
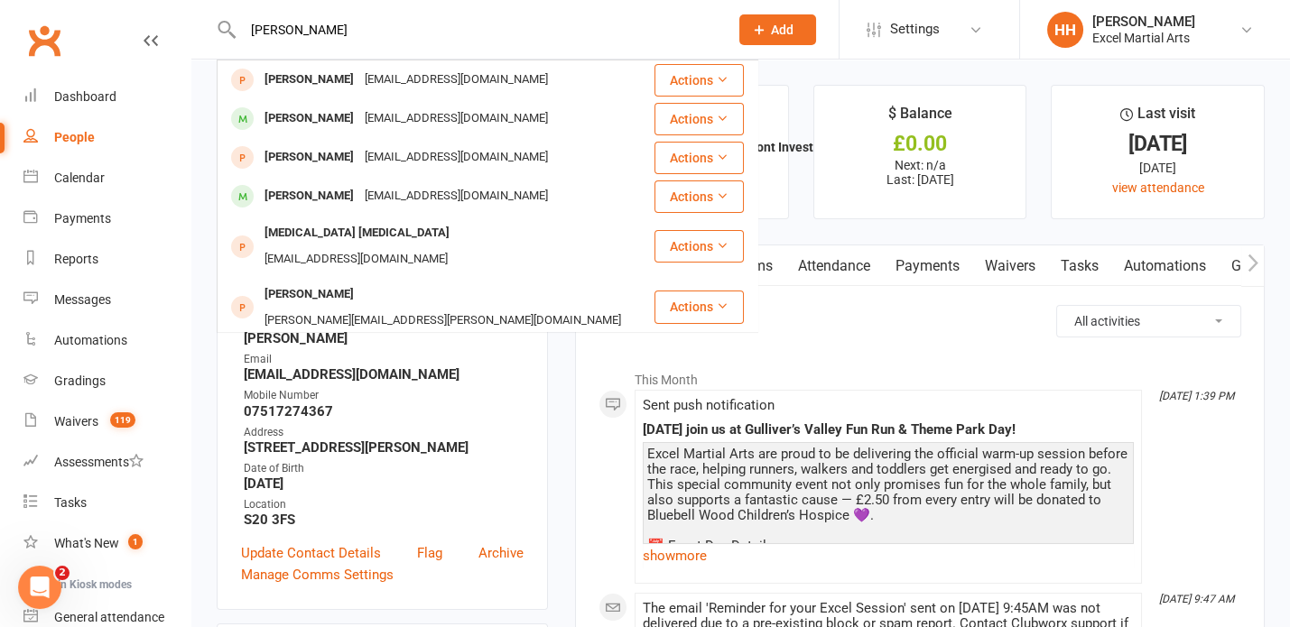
type input "[PERSON_NAME]"
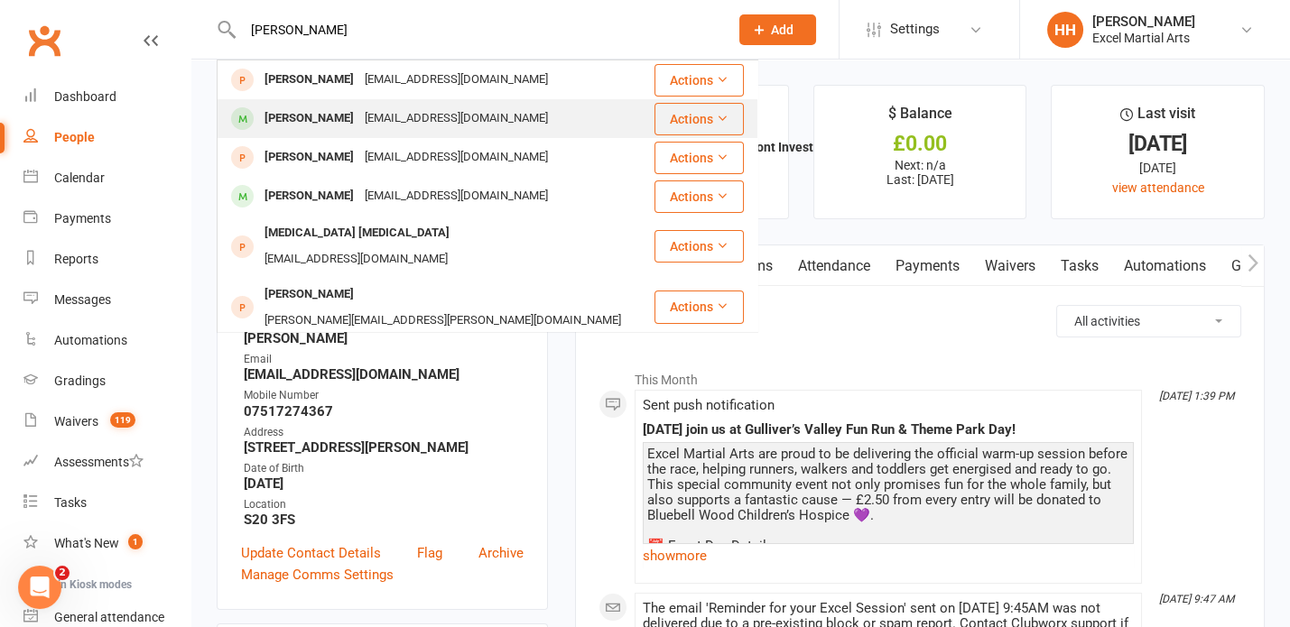
click at [336, 119] on div "[PERSON_NAME]" at bounding box center [309, 119] width 100 height 26
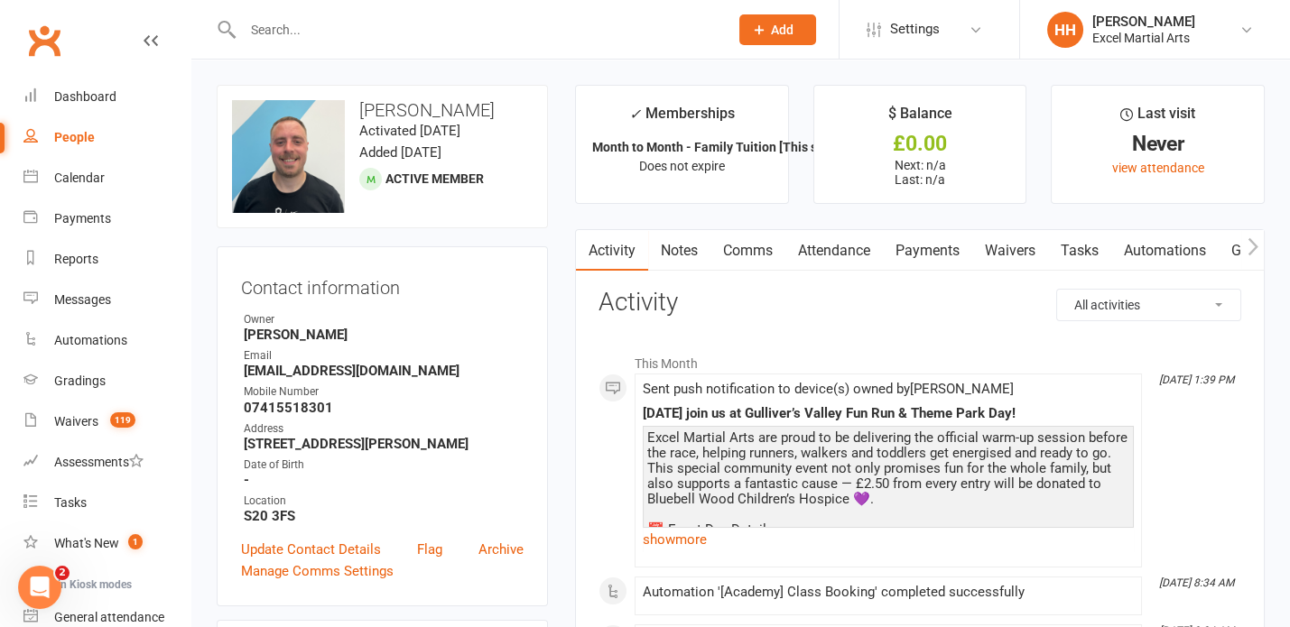
click at [272, 41] on input "text" at bounding box center [476, 29] width 478 height 25
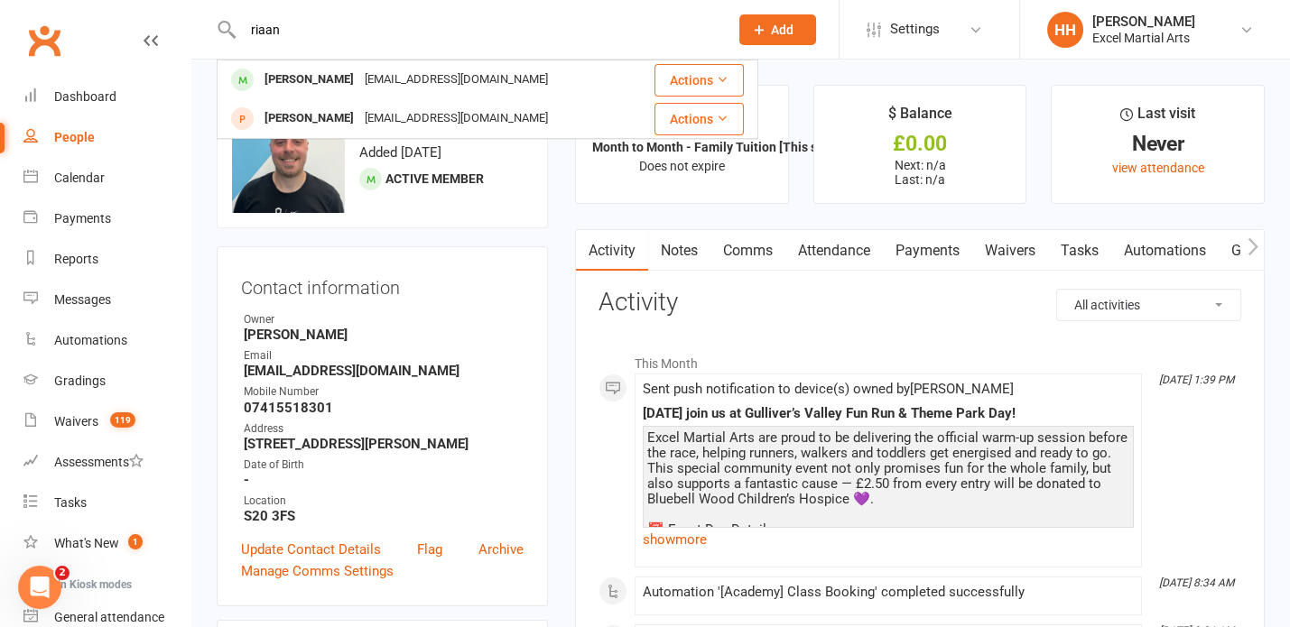
type input "riaan"
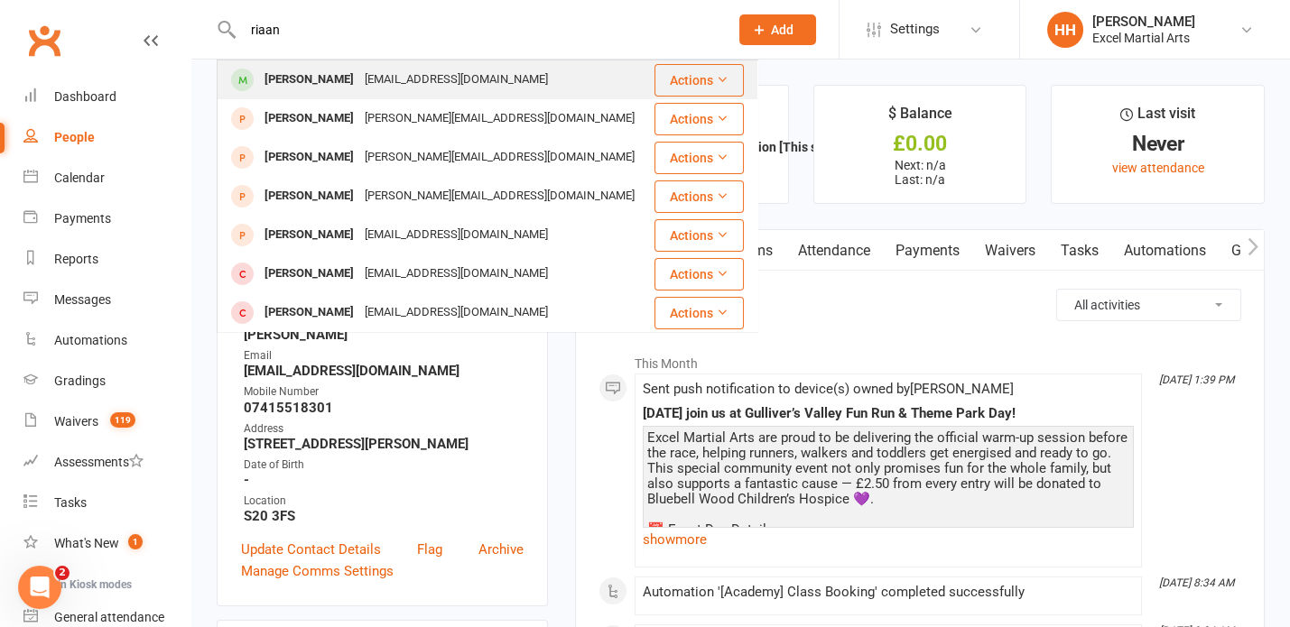
click at [314, 83] on div "[PERSON_NAME]" at bounding box center [309, 80] width 100 height 26
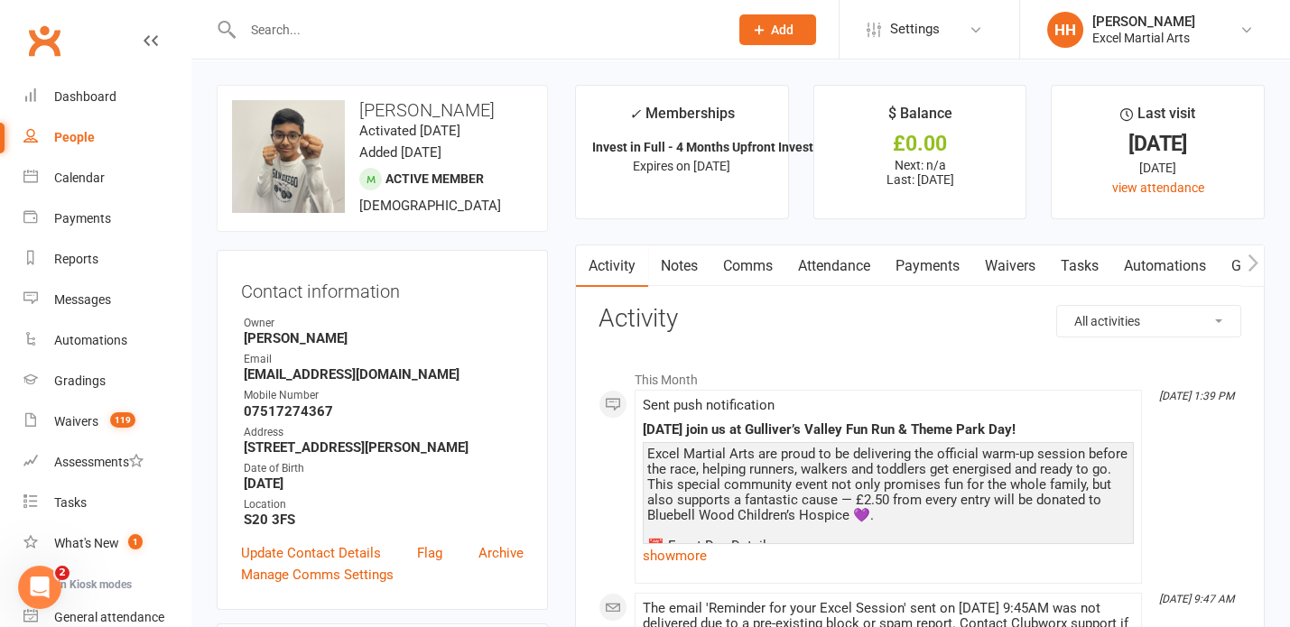
click at [292, 32] on input "text" at bounding box center [476, 29] width 478 height 25
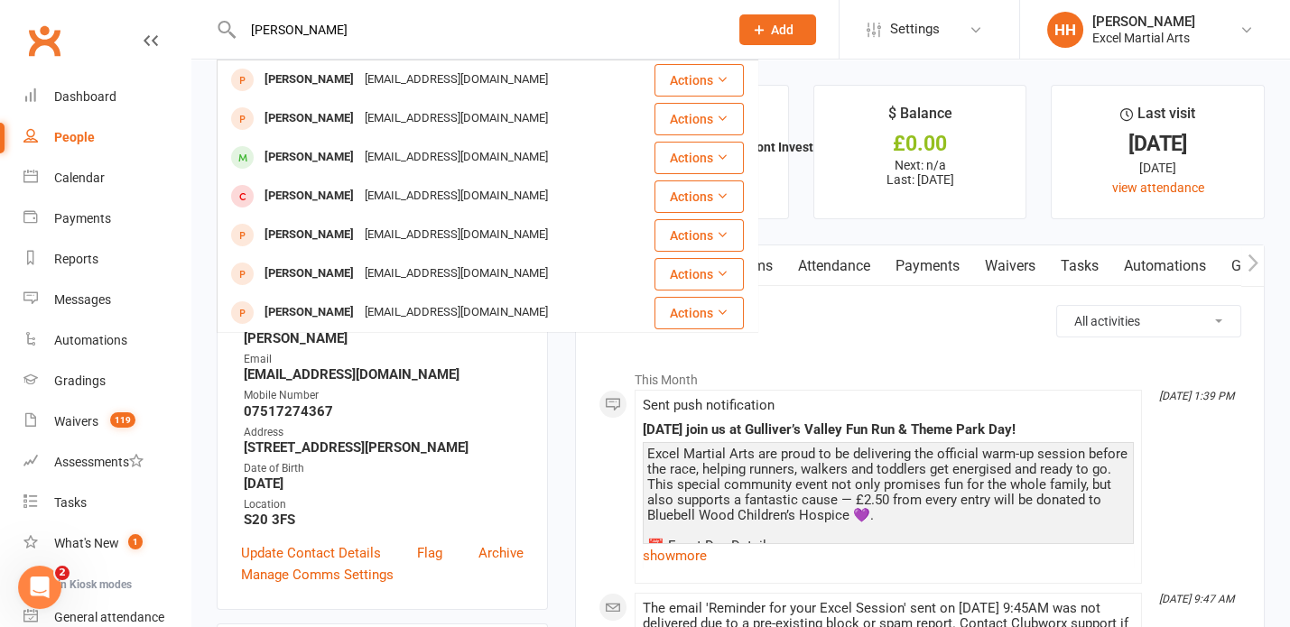
type input "[PERSON_NAME]"
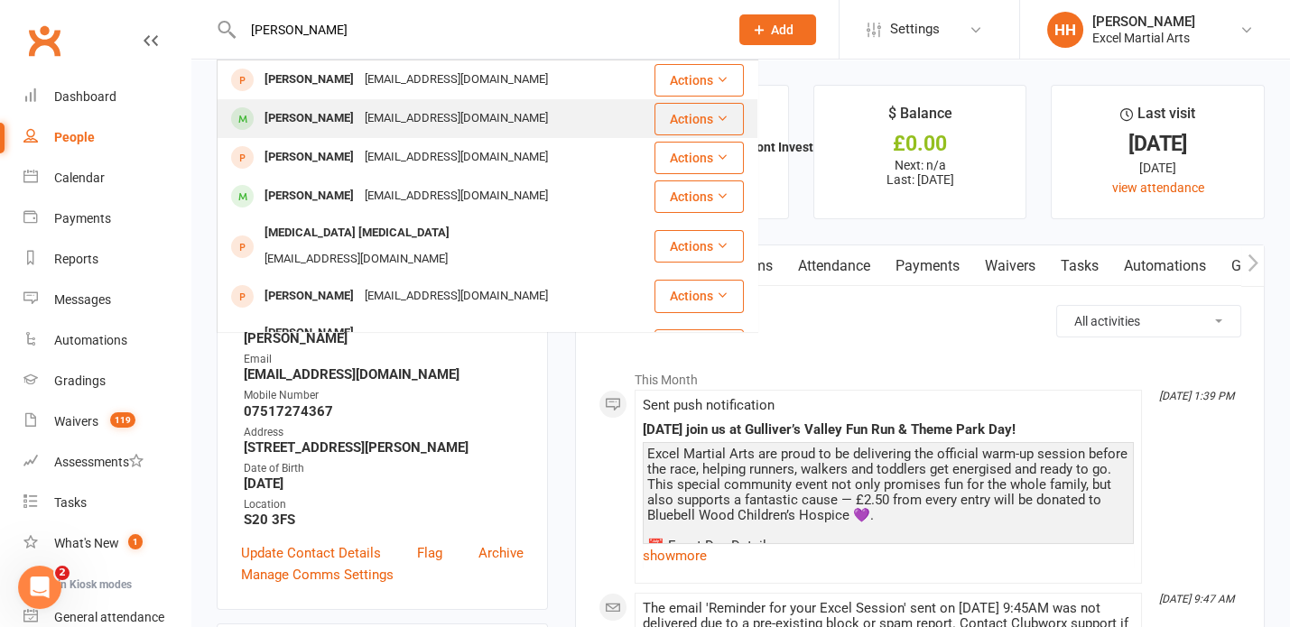
click at [385, 116] on div "[EMAIL_ADDRESS][DOMAIN_NAME]" at bounding box center [456, 119] width 194 height 26
